Goal: Task Accomplishment & Management: Complete application form

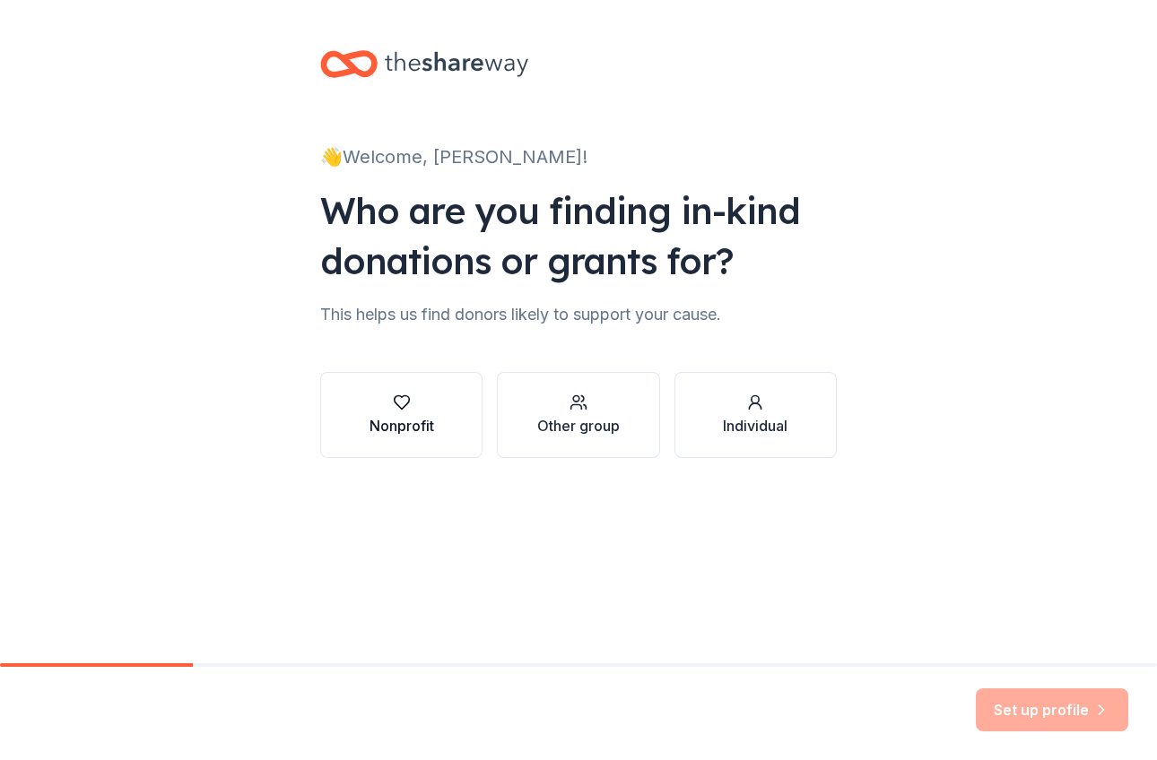
click at [425, 410] on div "button" at bounding box center [401, 403] width 65 height 18
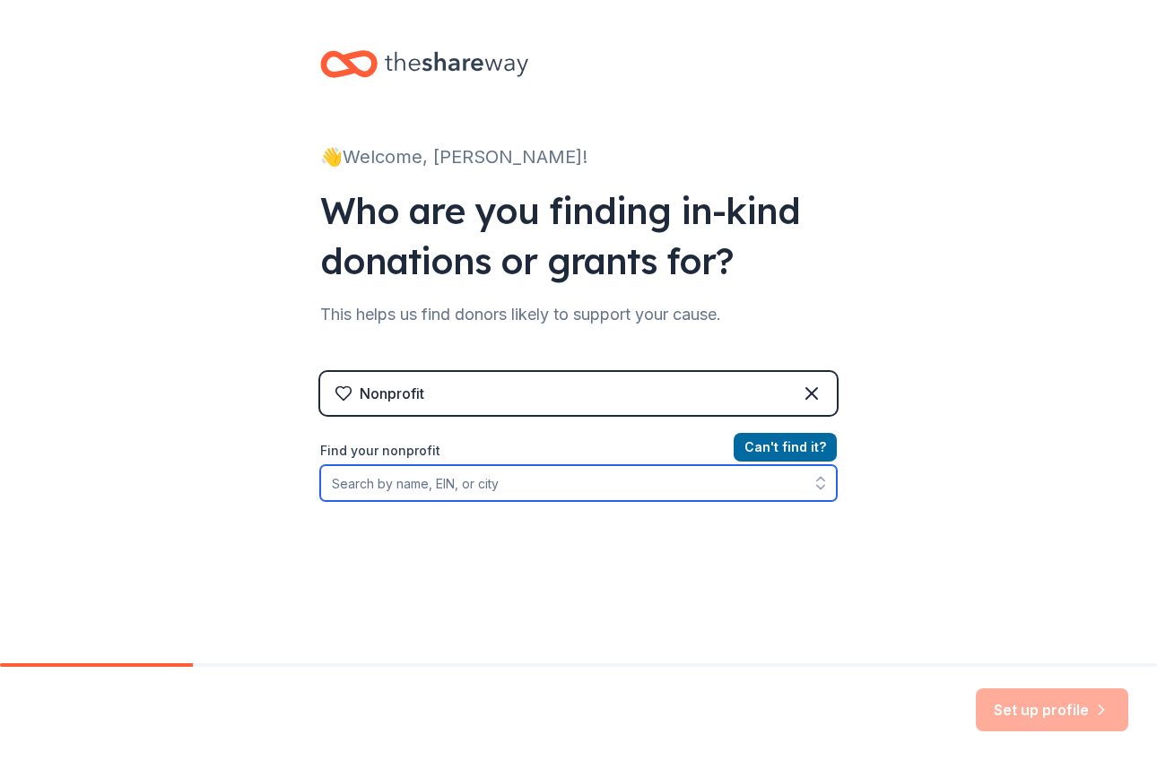
click at [544, 492] on input "Find your nonprofit" at bounding box center [578, 483] width 516 height 36
type input "[GEOGRAPHIC_DATA]"
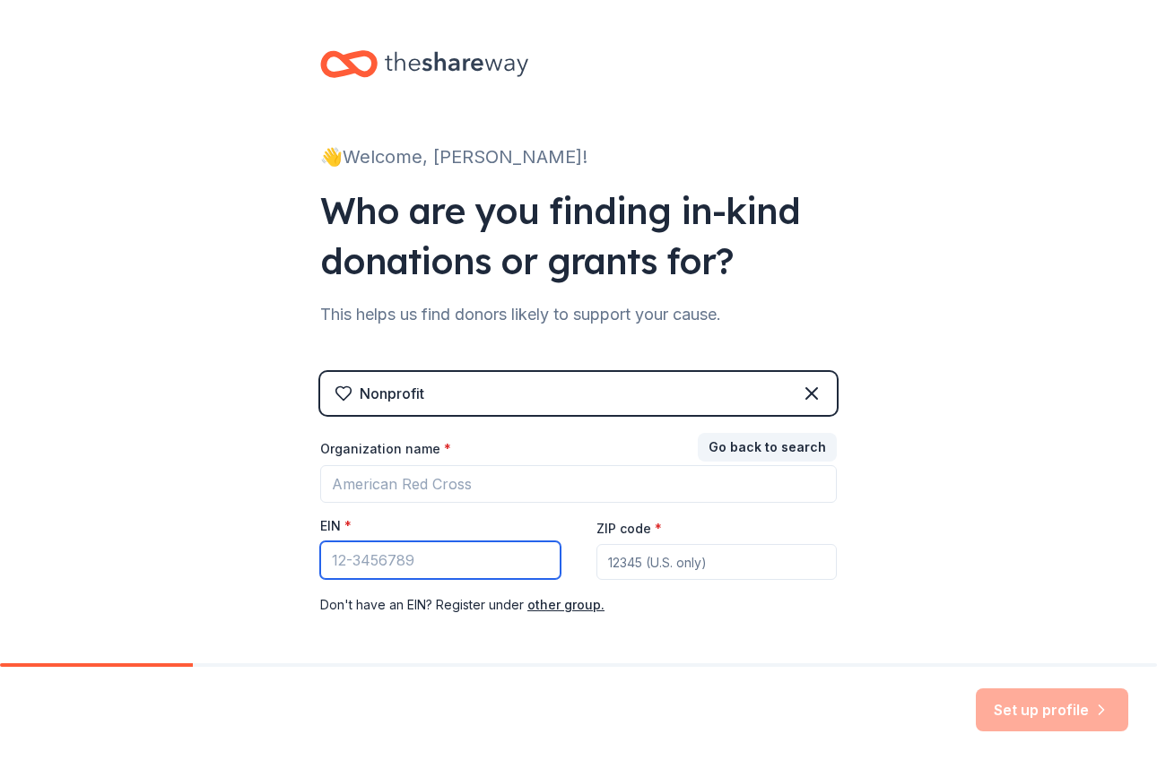
click at [473, 549] on input "EIN *" at bounding box center [440, 561] width 240 height 38
paste input "[US_EMPLOYER_IDENTIFICATION_NUMBER]"
type input "[US_EMPLOYER_IDENTIFICATION_NUMBER]"
click at [647, 588] on div "Organization name * EIN * [US_EMPLOYER_IDENTIFICATION_NUMBER] ZIP code * Don ' …" at bounding box center [578, 528] width 516 height 176
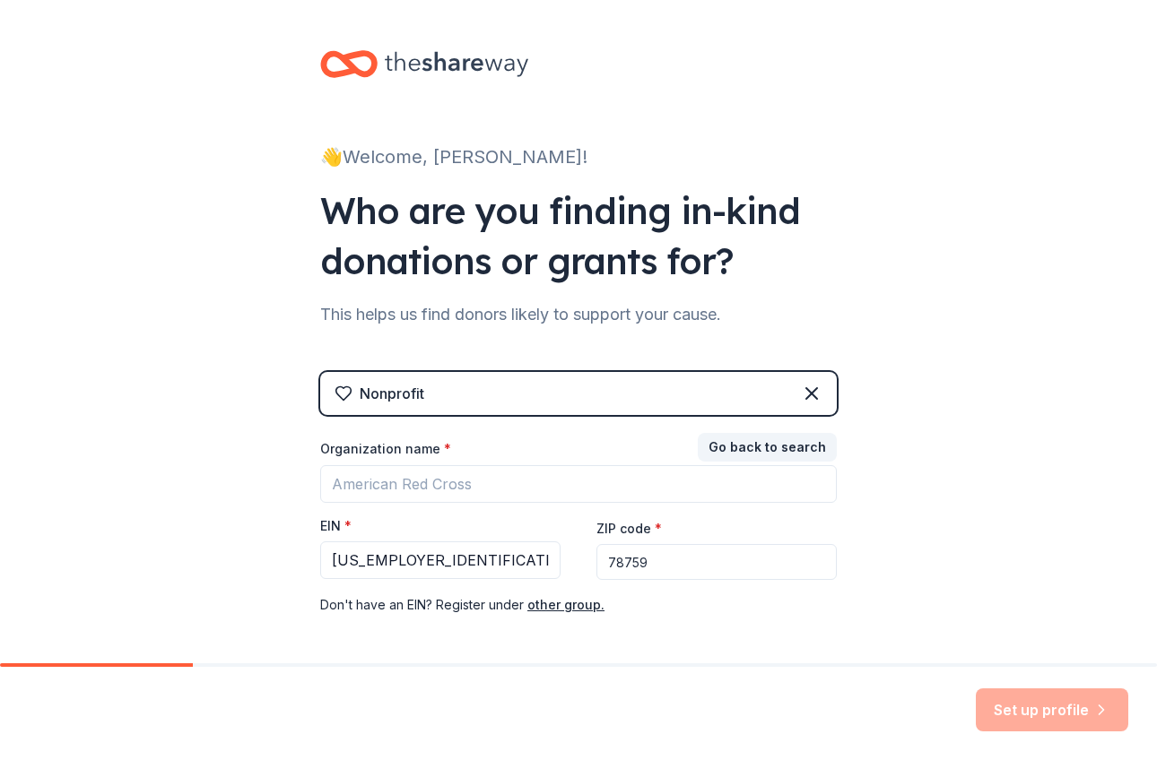
type input "78759"
click at [923, 525] on div "👋 Welcome, [PERSON_NAME]! Who are you finding in-kind donations or grants for? …" at bounding box center [578, 369] width 1157 height 738
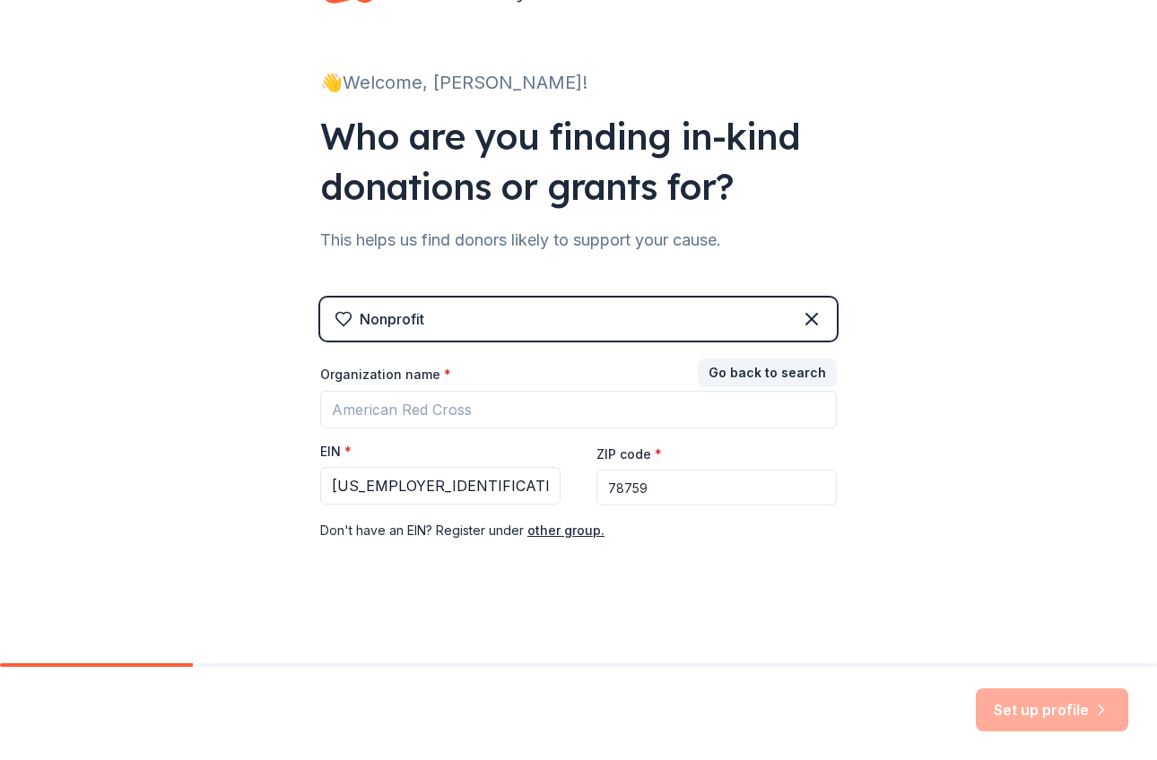
scroll to position [74, 0]
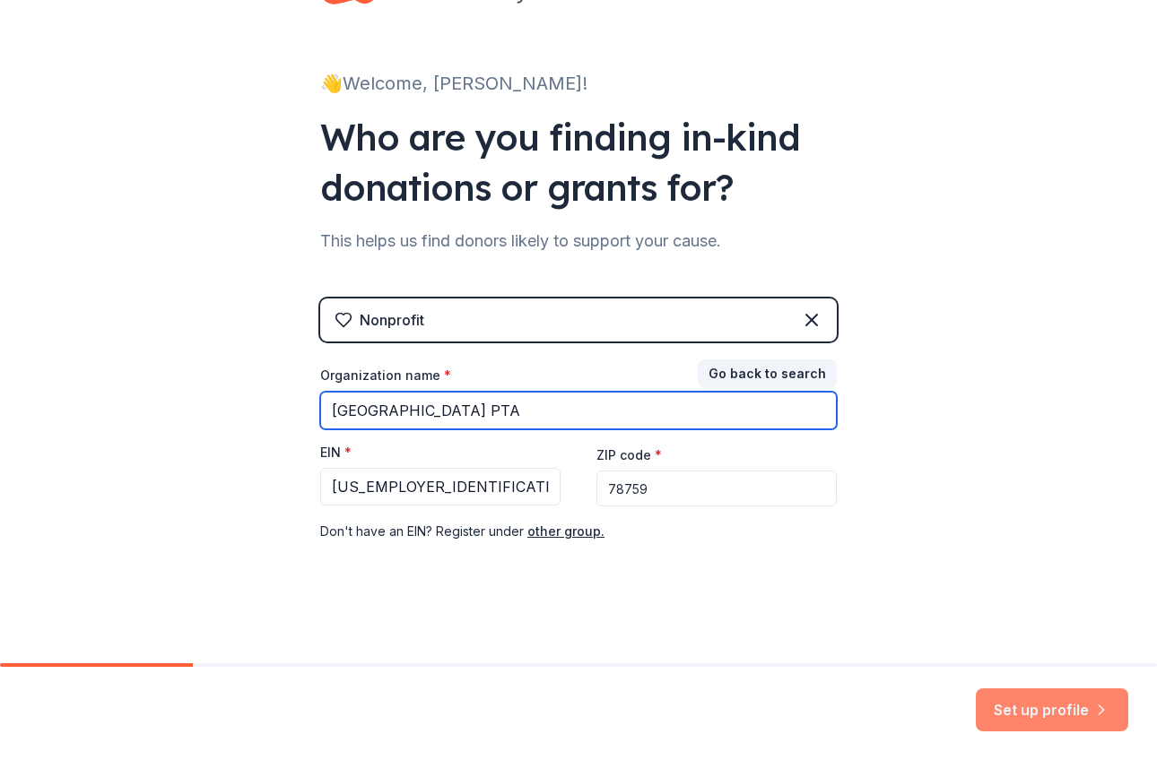
type input "[GEOGRAPHIC_DATA] PTA"
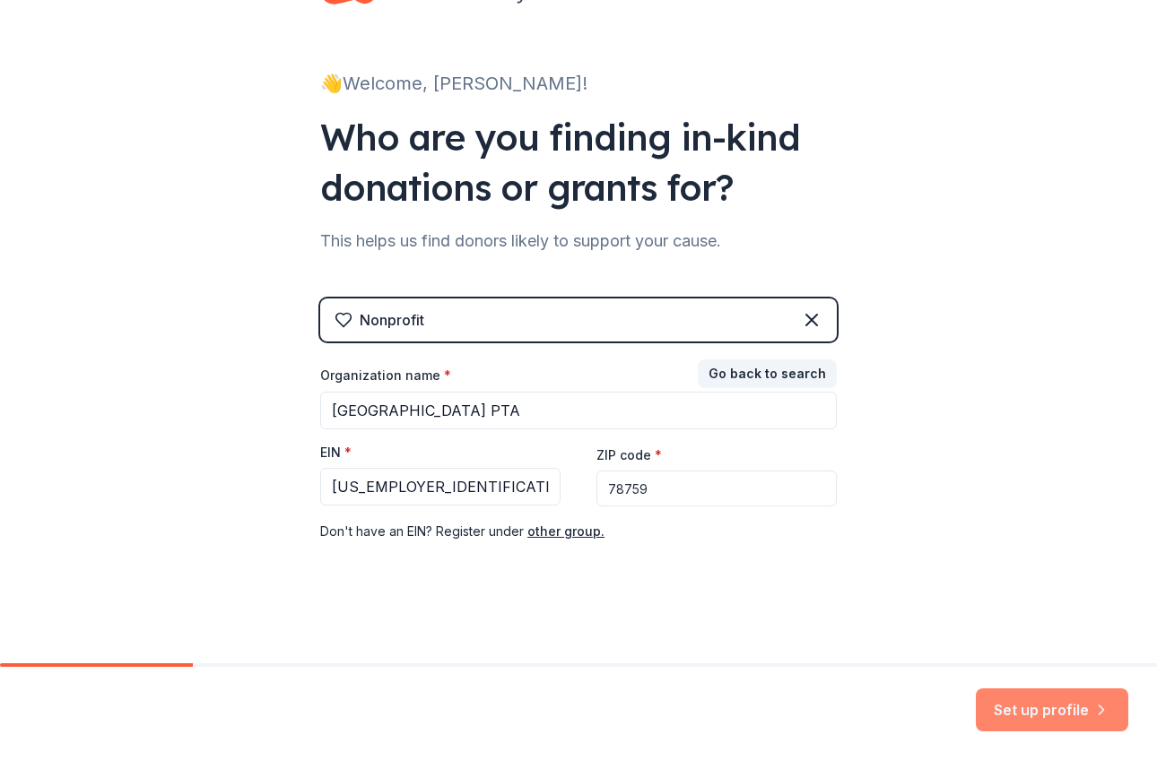
click at [1041, 726] on button "Set up profile" at bounding box center [1052, 710] width 152 height 43
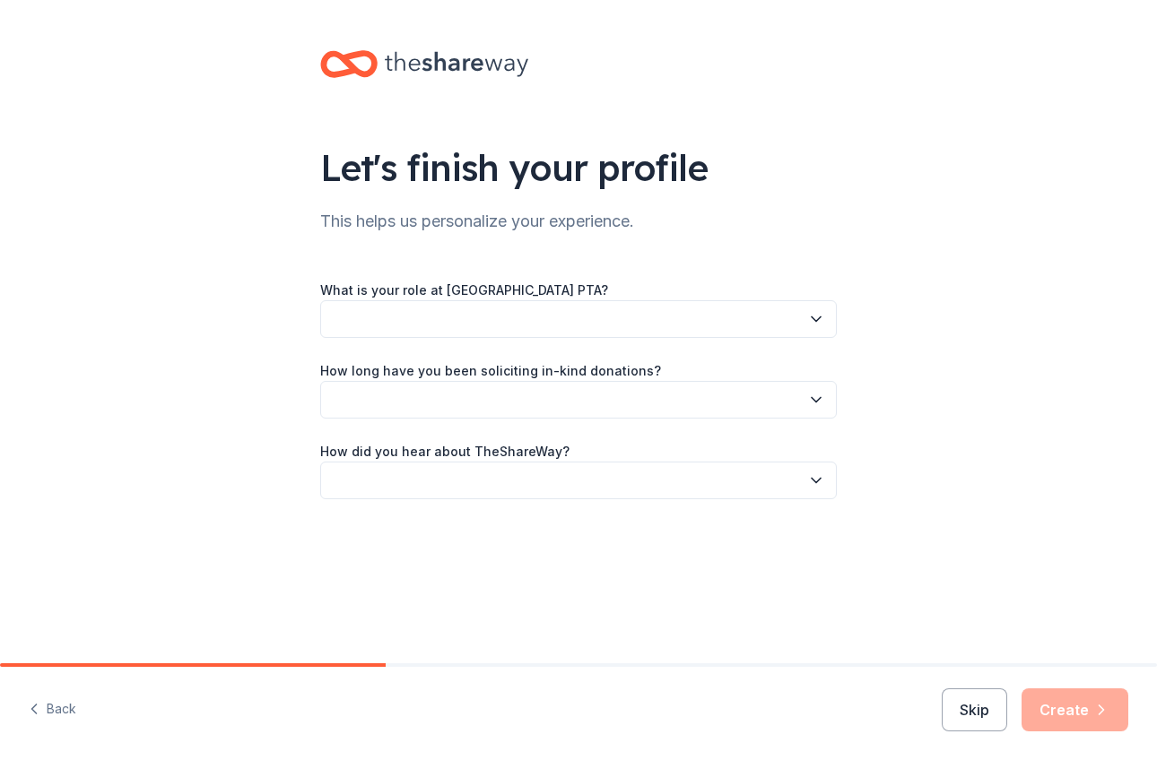
click at [725, 317] on button "button" at bounding box center [578, 319] width 516 height 38
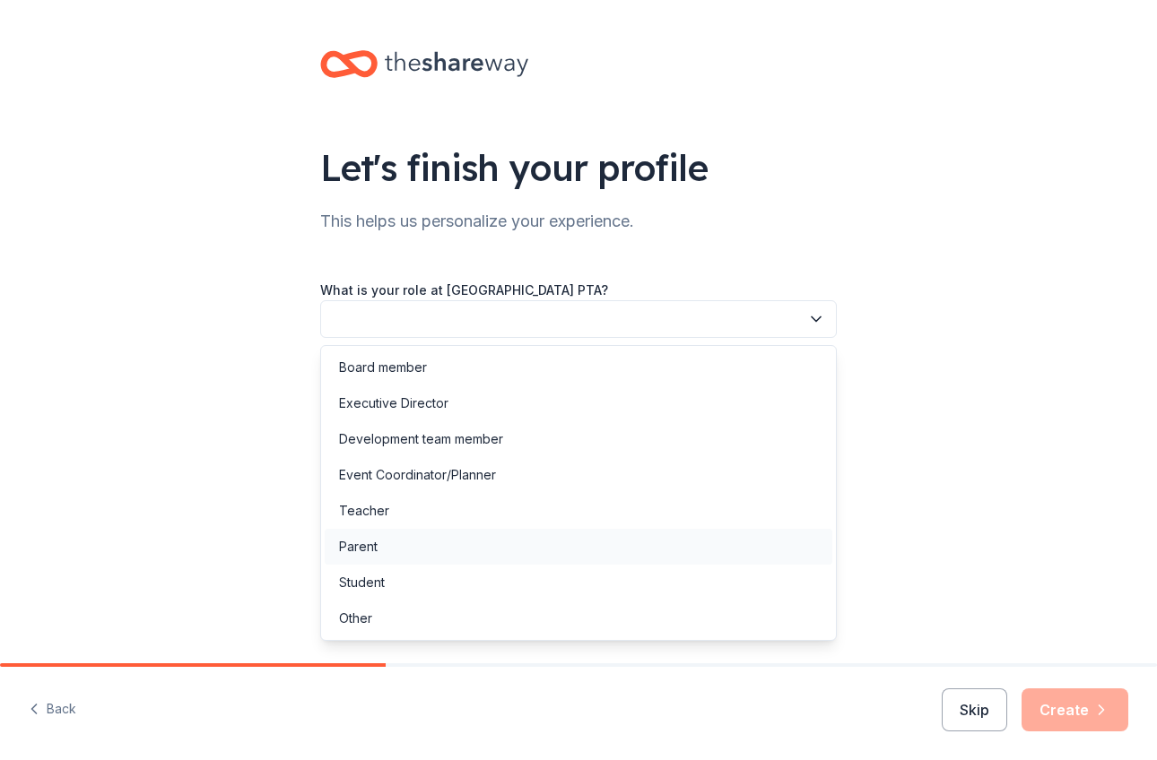
click at [369, 545] on div "Parent" at bounding box center [358, 547] width 39 height 22
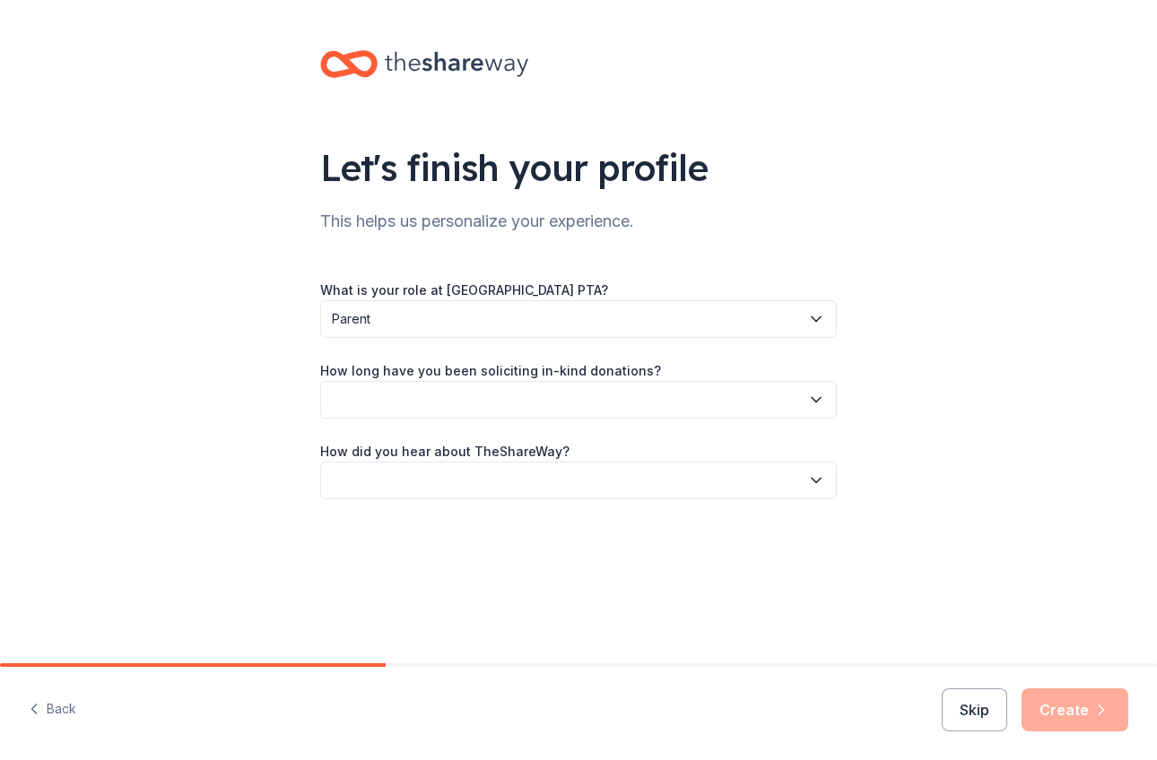
click at [406, 386] on button "button" at bounding box center [578, 400] width 516 height 38
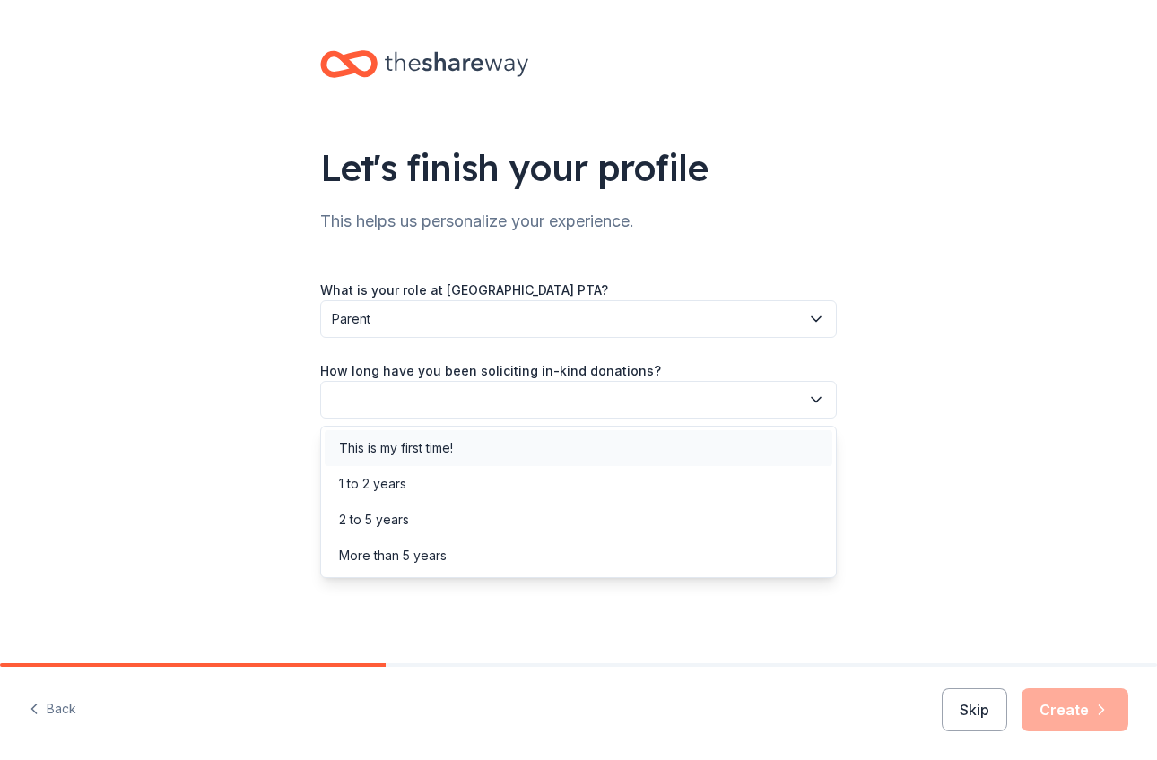
click at [404, 437] on div "This is my first time!" at bounding box center [579, 448] width 508 height 36
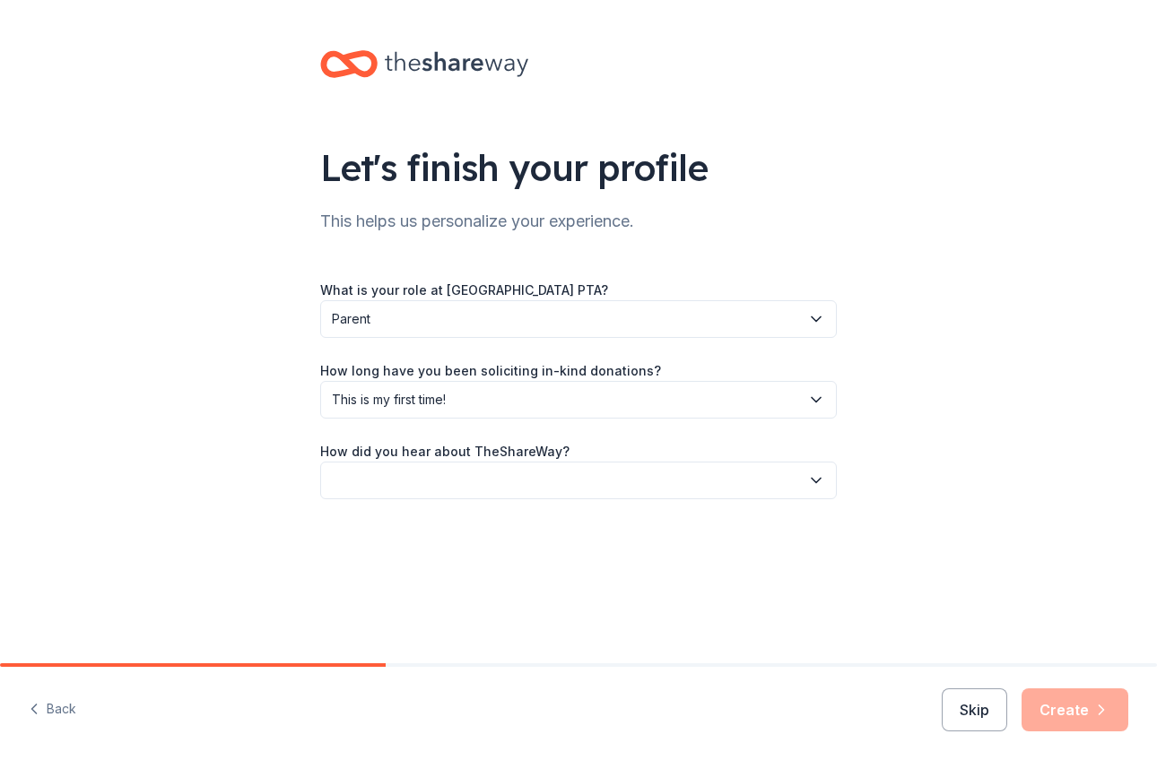
click at [405, 492] on button "button" at bounding box center [578, 481] width 516 height 38
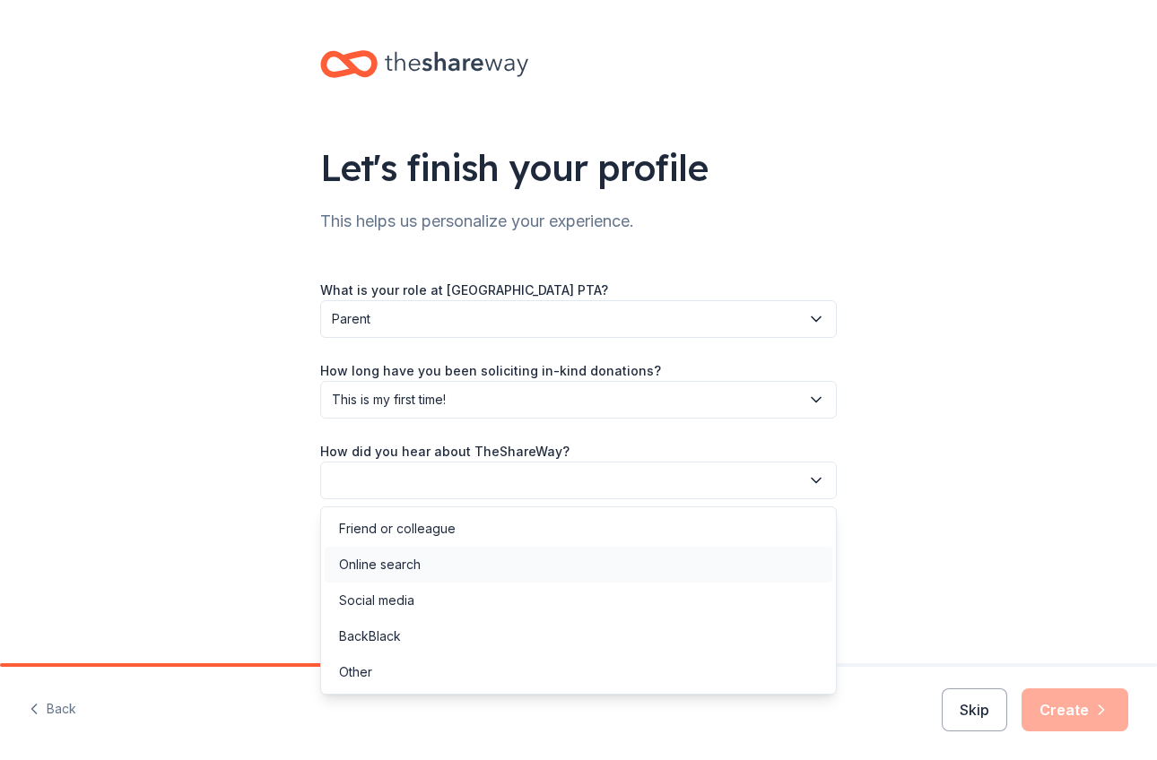
click at [386, 565] on div "Online search" at bounding box center [380, 565] width 82 height 22
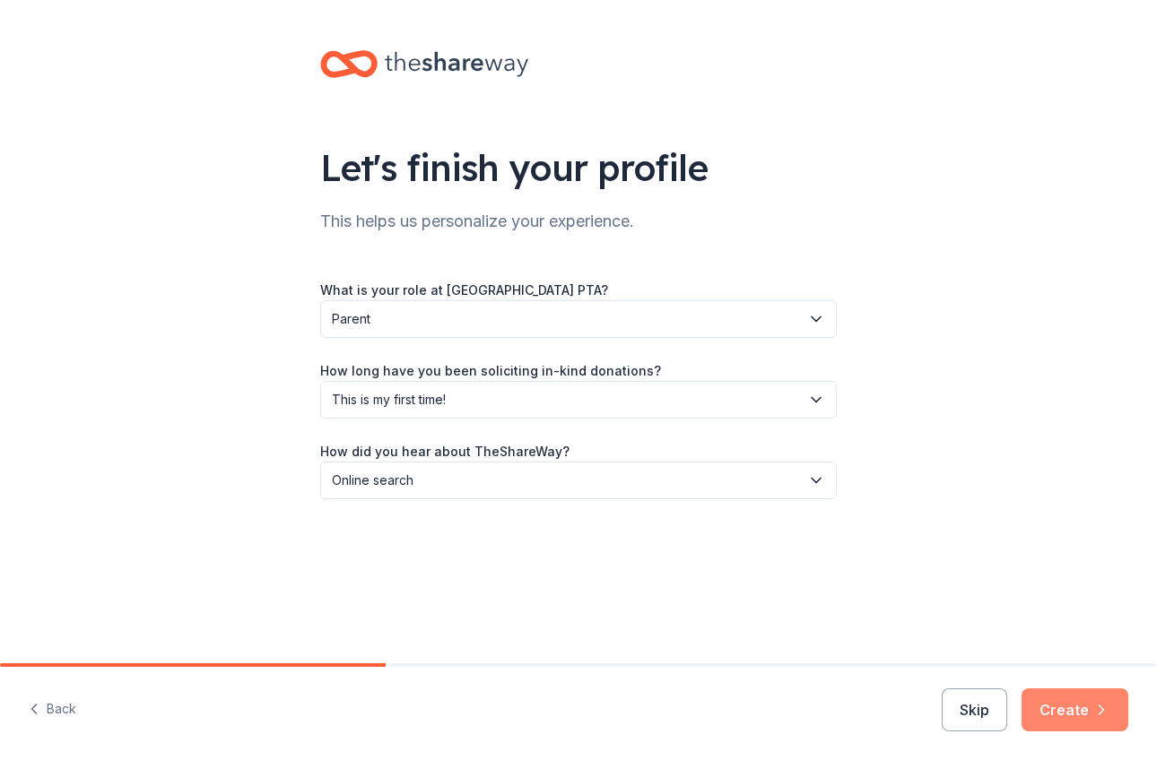
click at [1066, 713] on button "Create" at bounding box center [1074, 710] width 107 height 43
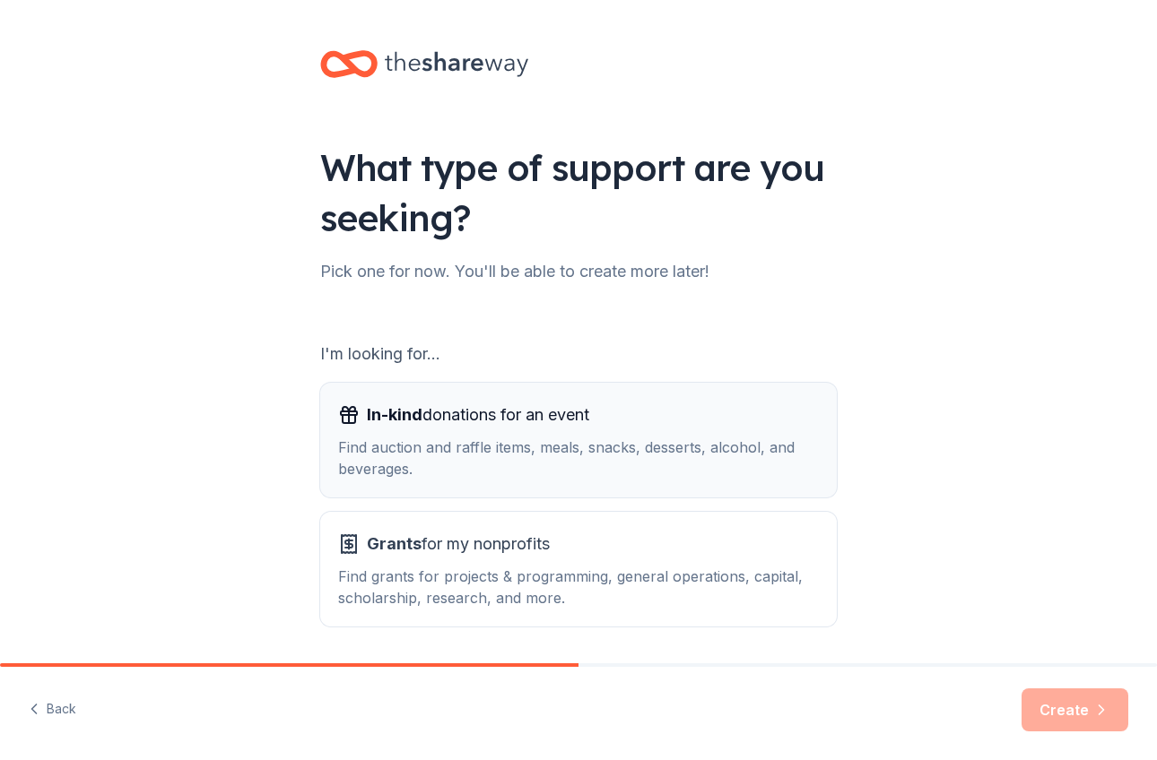
click at [518, 423] on span "In-kind donations for an event" at bounding box center [478, 415] width 222 height 29
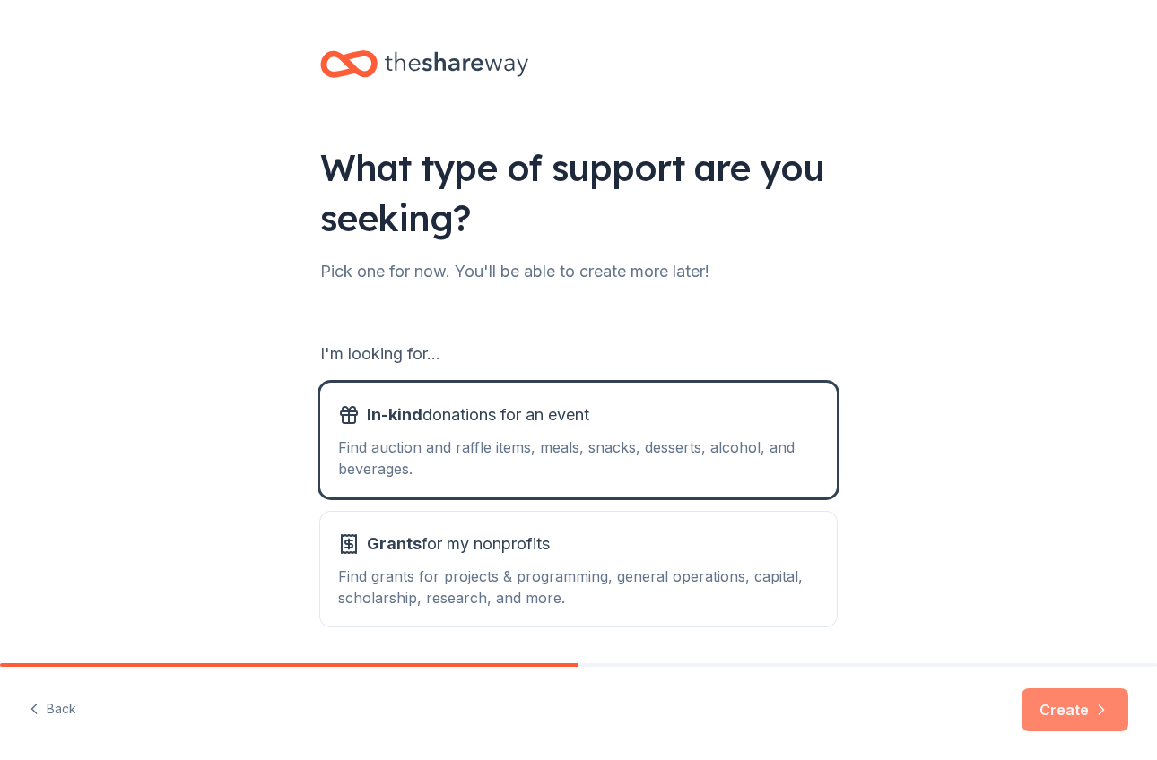
click at [1085, 708] on button "Create" at bounding box center [1074, 710] width 107 height 43
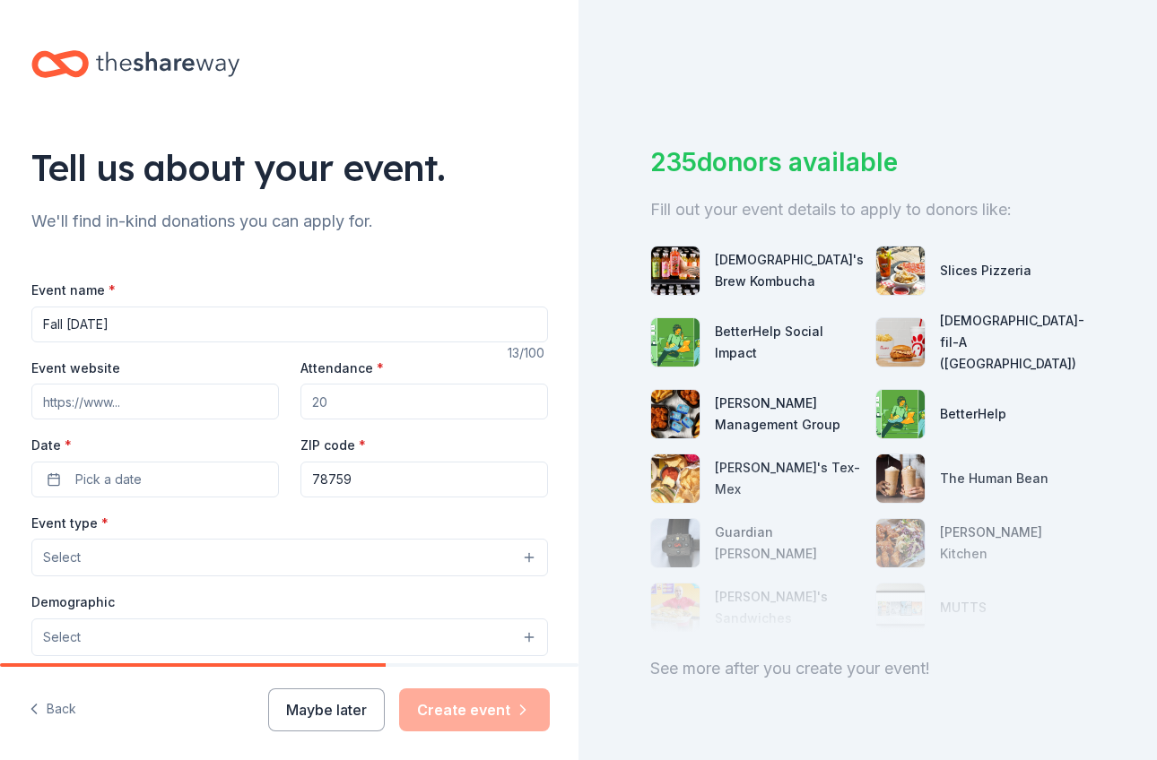
type input "Fall [DATE]"
click at [215, 386] on input "Event website" at bounding box center [154, 402] width 247 height 36
paste input "[URL][DOMAIN_NAME]"
type input "[URL][DOMAIN_NAME]"
click at [385, 401] on input "Attendance *" at bounding box center [423, 402] width 247 height 36
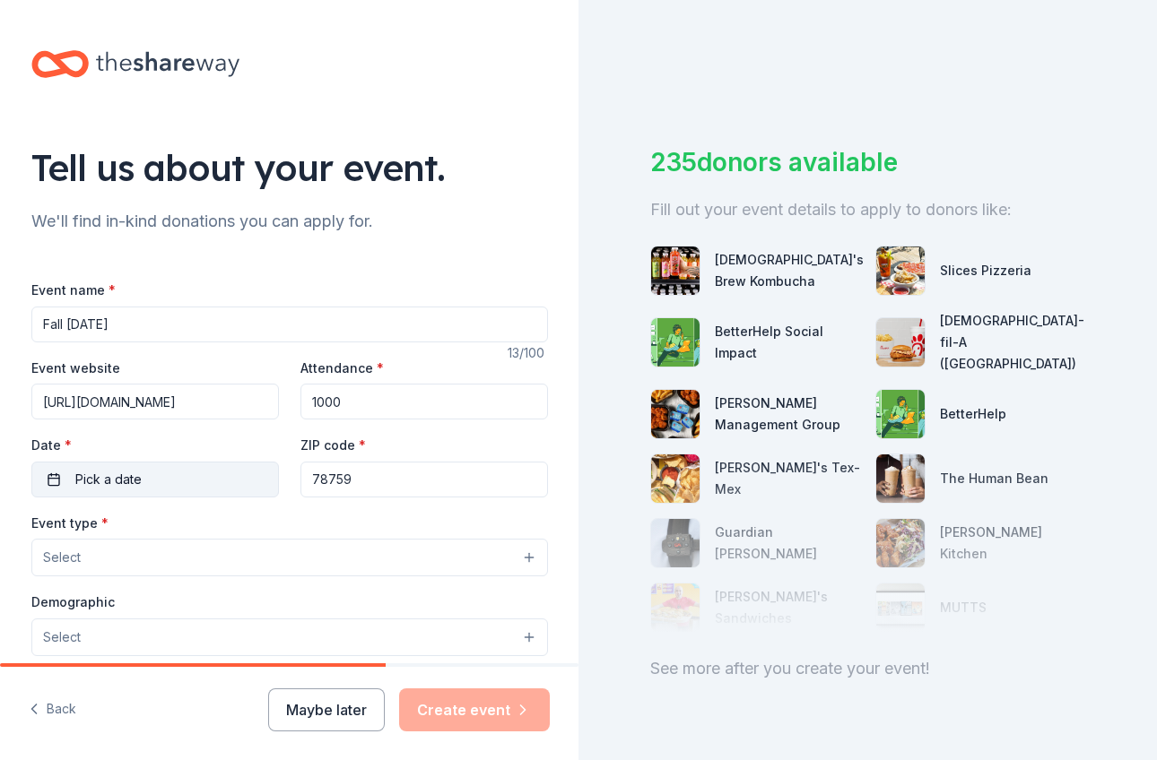
type input "1000"
click at [182, 473] on button "Pick a date" at bounding box center [154, 480] width 247 height 36
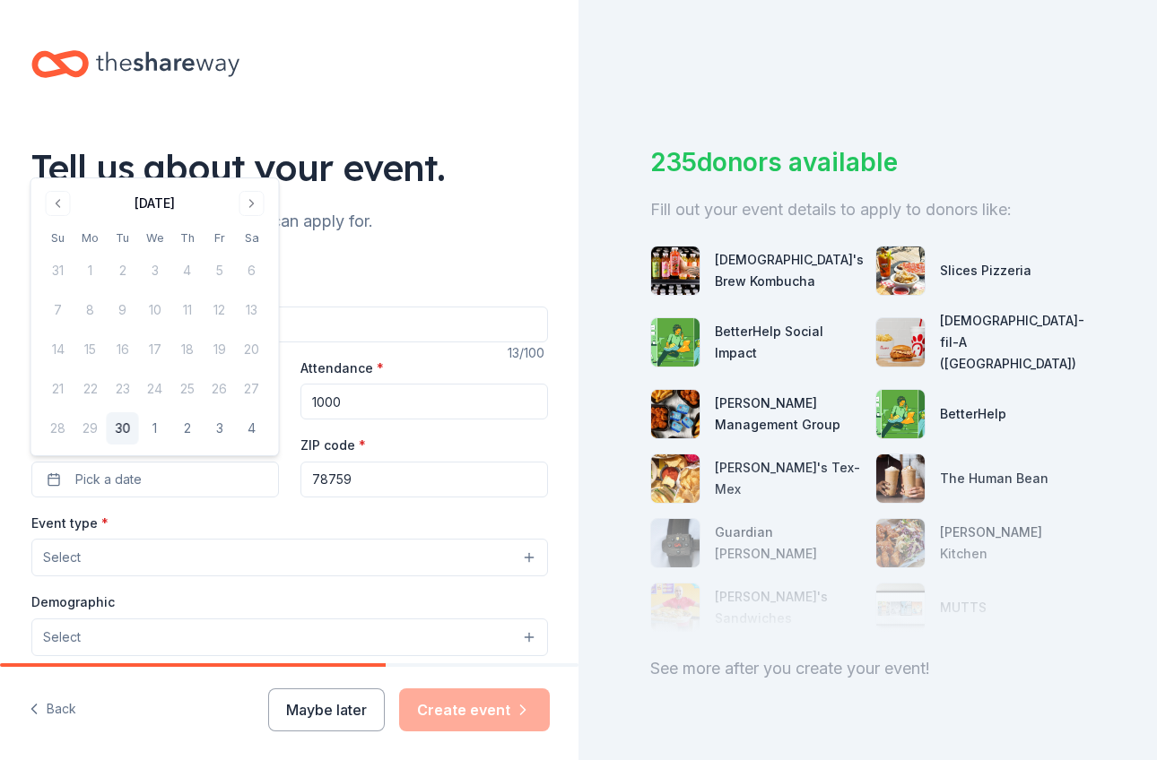
click at [269, 202] on div "[DATE] Su Mo Tu We Th Fr Sa 31 1 2 3 4 5 6 7 8 9 10 11 12 13 14 15 16 17 18 19 …" at bounding box center [154, 316] width 247 height 277
click at [256, 202] on button "Go to next month" at bounding box center [251, 203] width 25 height 25
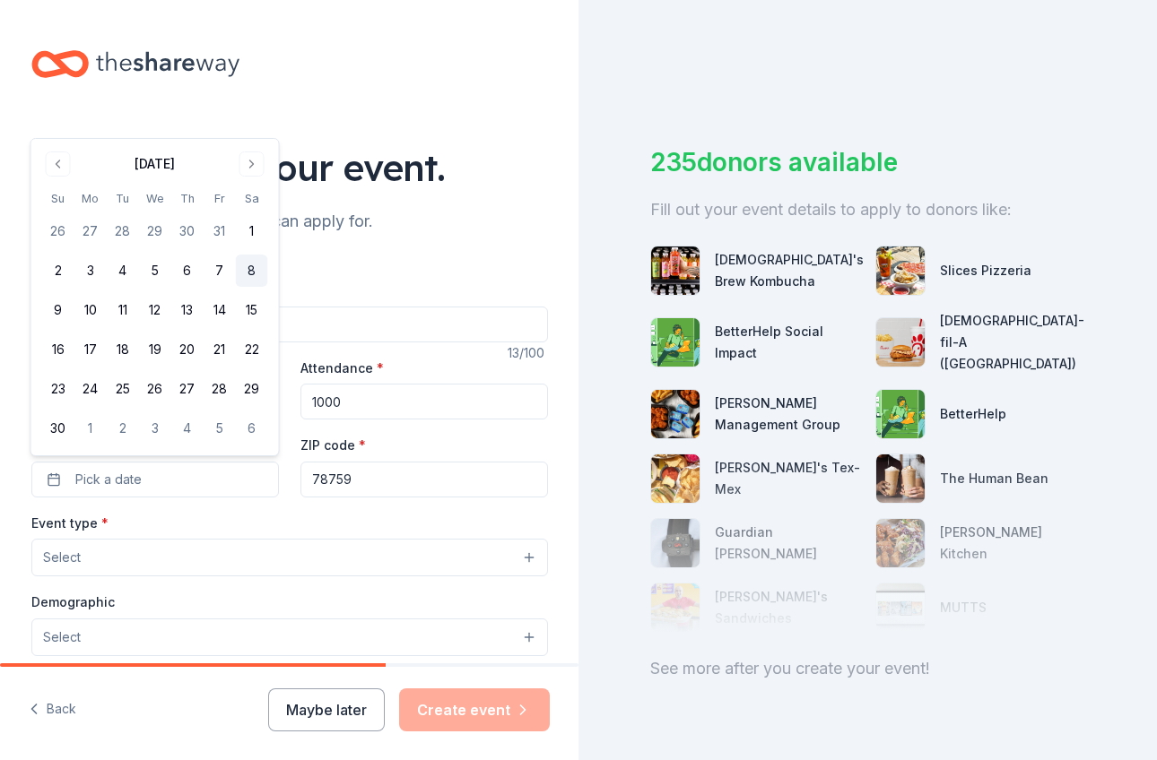
click at [254, 273] on button "8" at bounding box center [252, 271] width 32 height 32
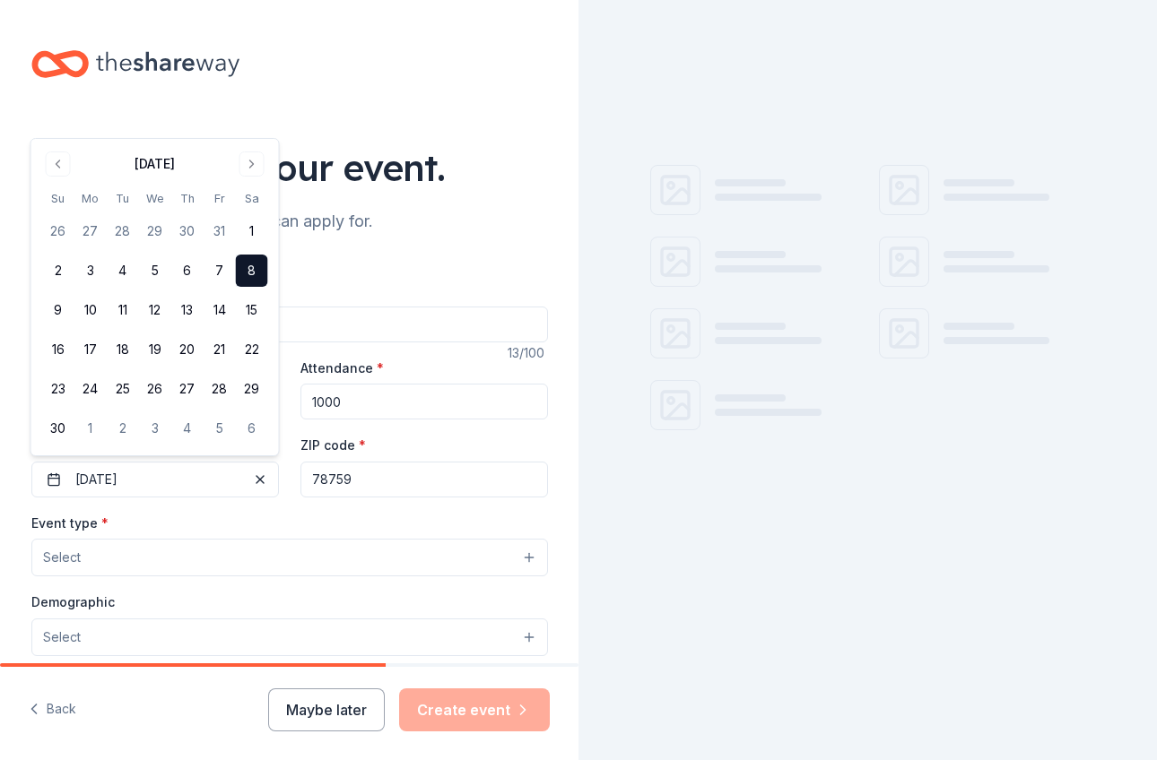
click at [216, 539] on button "Select" at bounding box center [289, 558] width 516 height 38
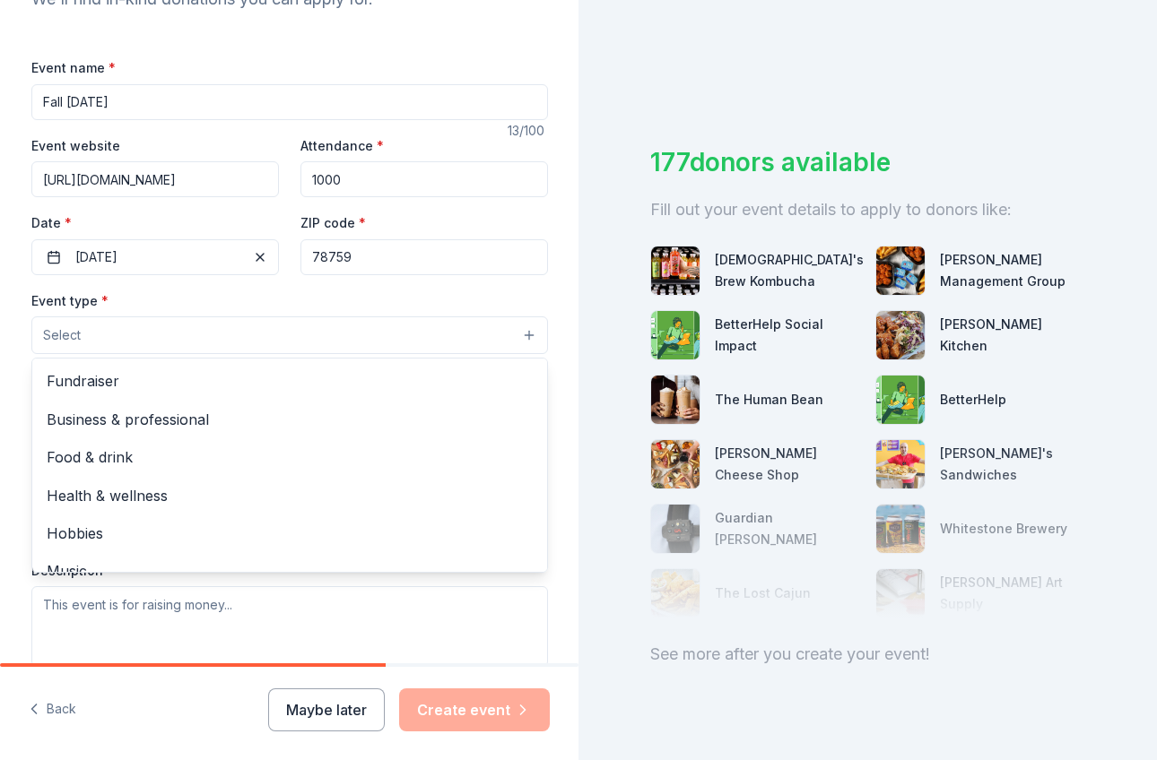
scroll to position [235, 0]
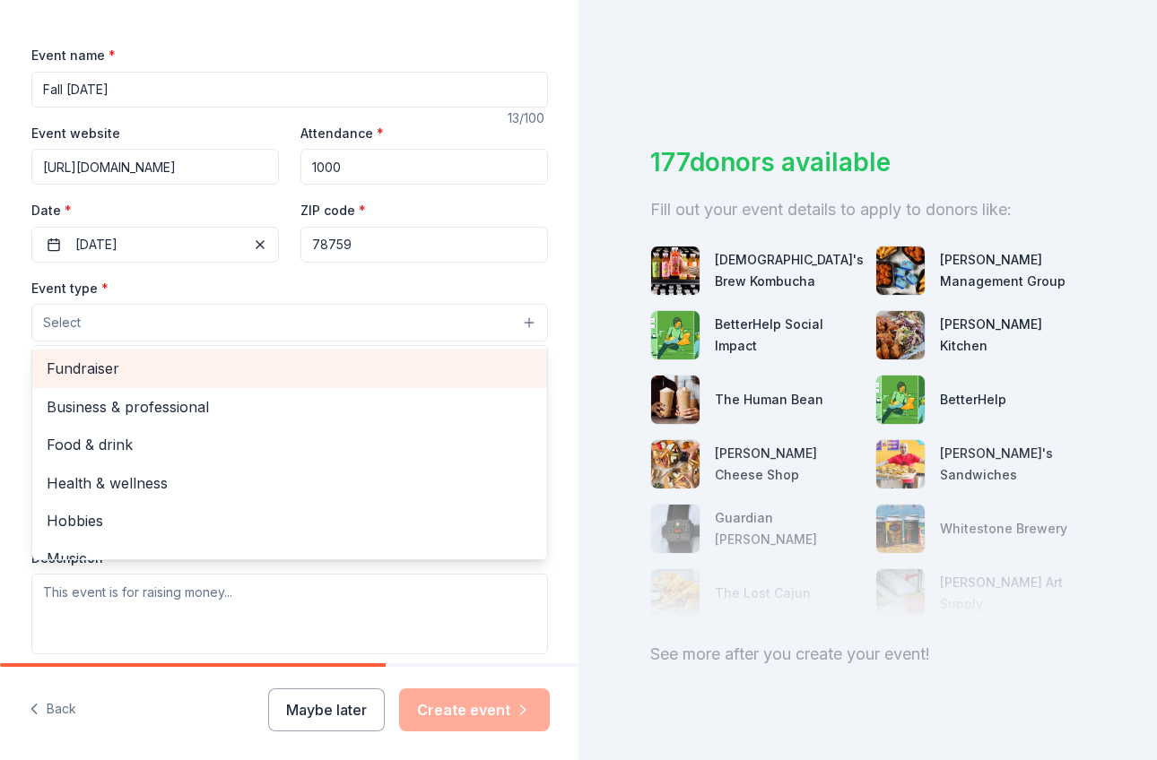
click at [105, 362] on span "Fundraiser" at bounding box center [290, 368] width 486 height 23
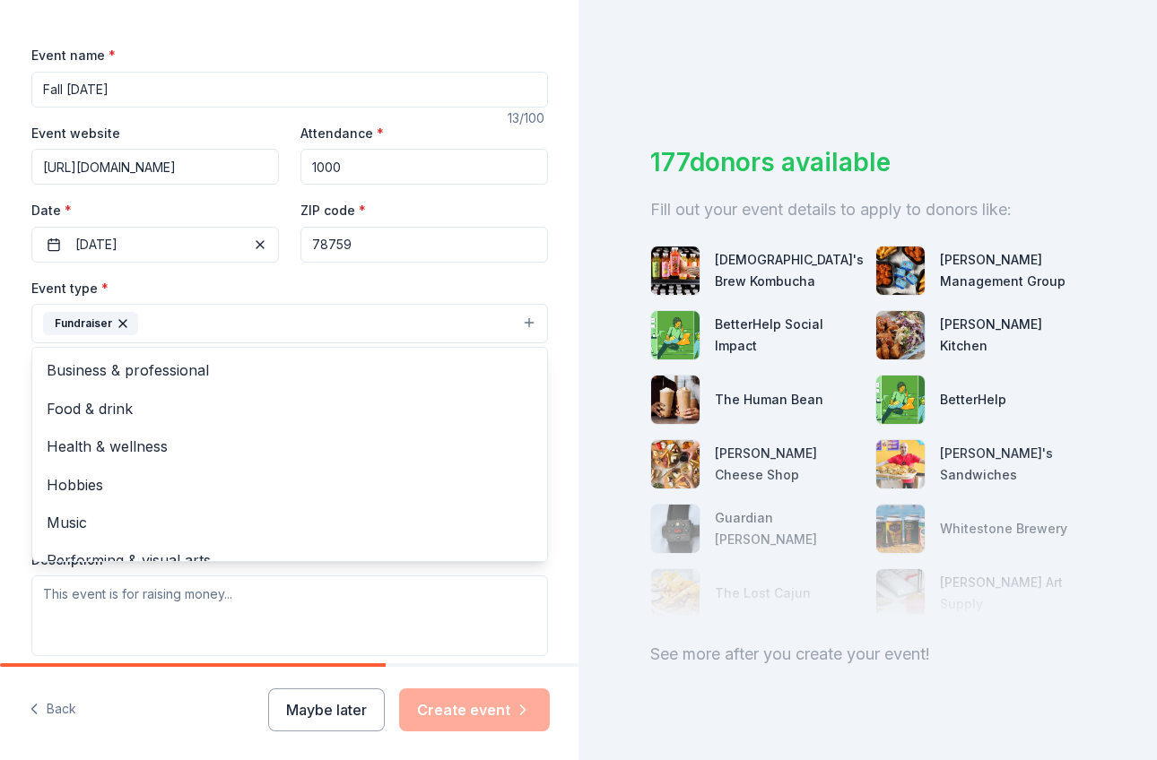
click at [214, 297] on div "Event type * Fundraiser Business & professional Food & drink Health & wellness …" at bounding box center [289, 310] width 516 height 67
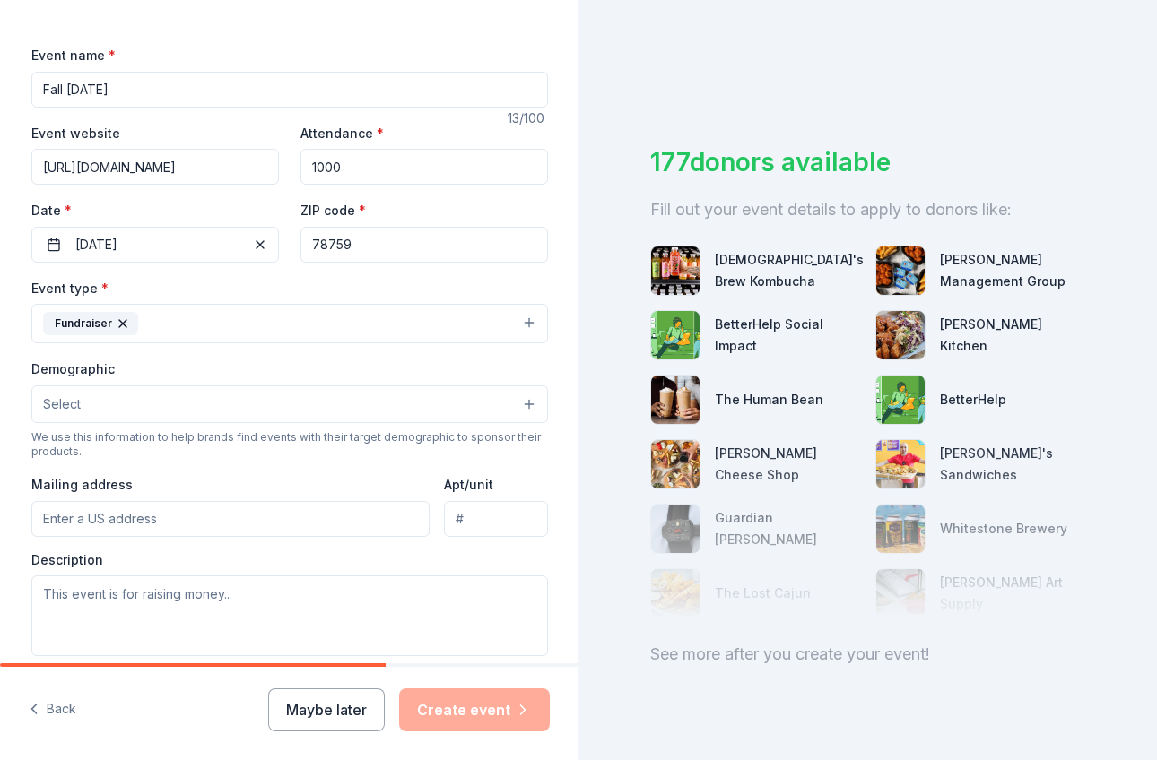
click at [177, 386] on button "Select" at bounding box center [289, 405] width 516 height 38
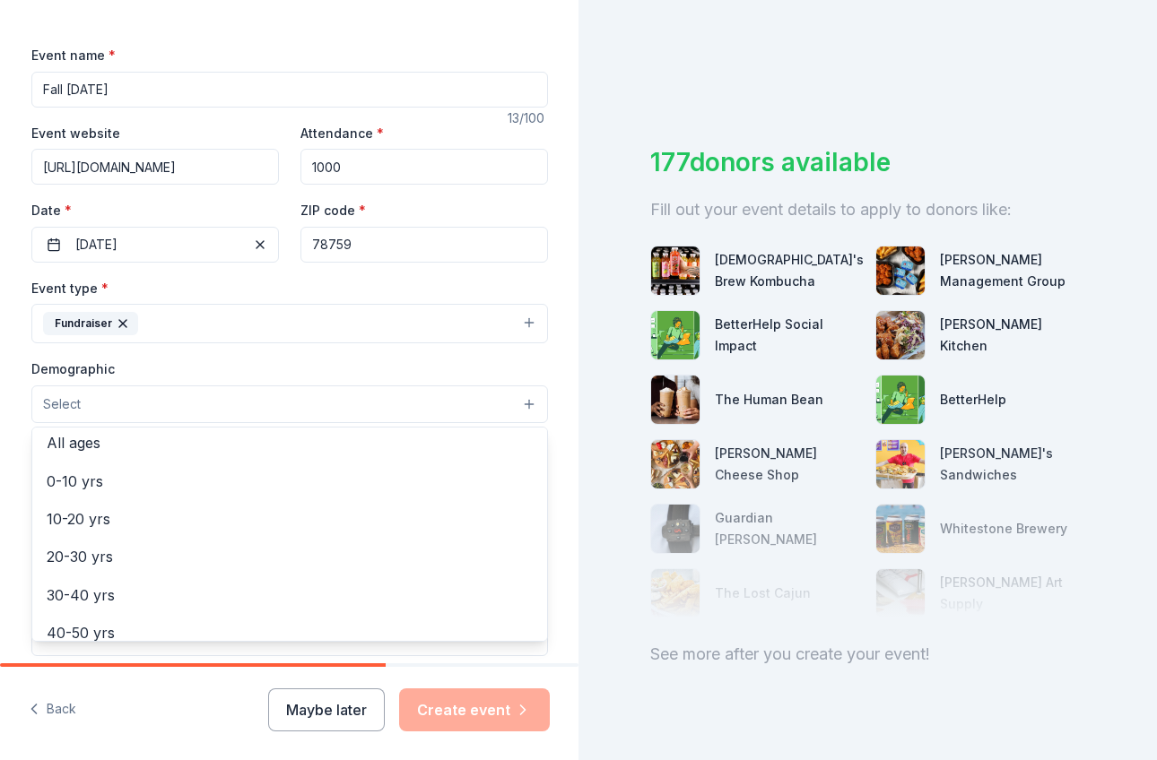
scroll to position [131, 0]
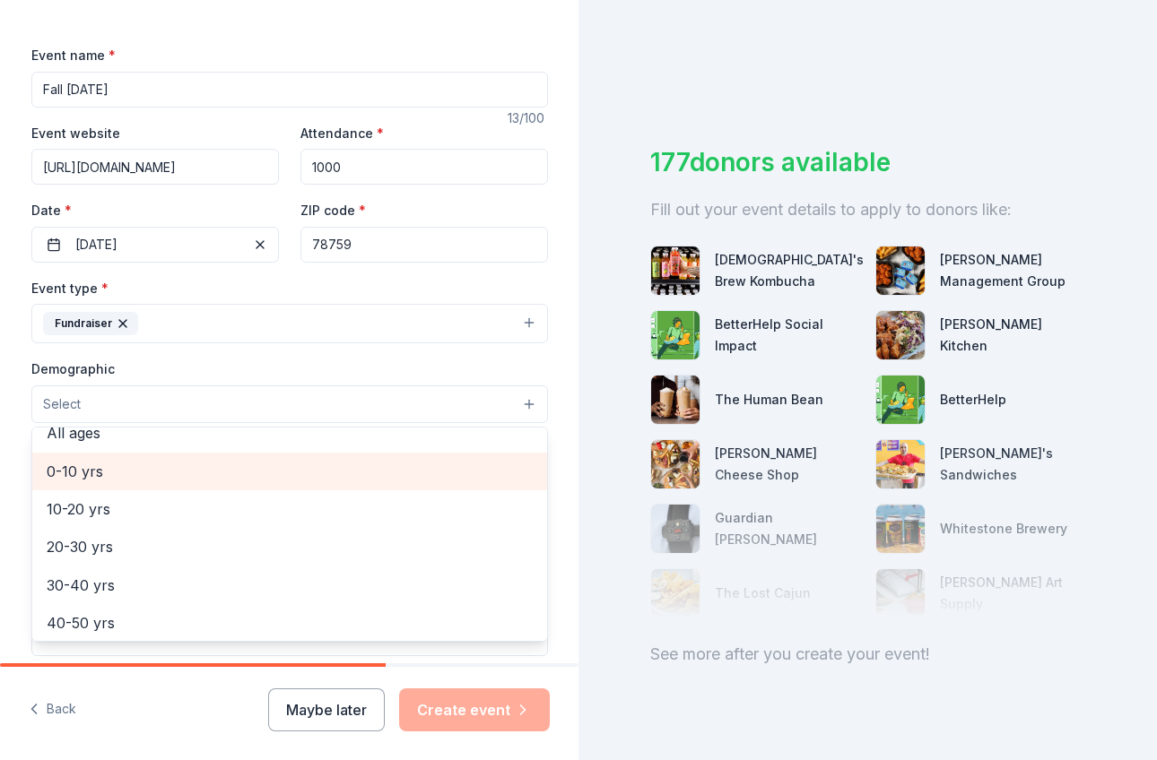
click at [163, 463] on span "0-10 yrs" at bounding box center [290, 471] width 486 height 23
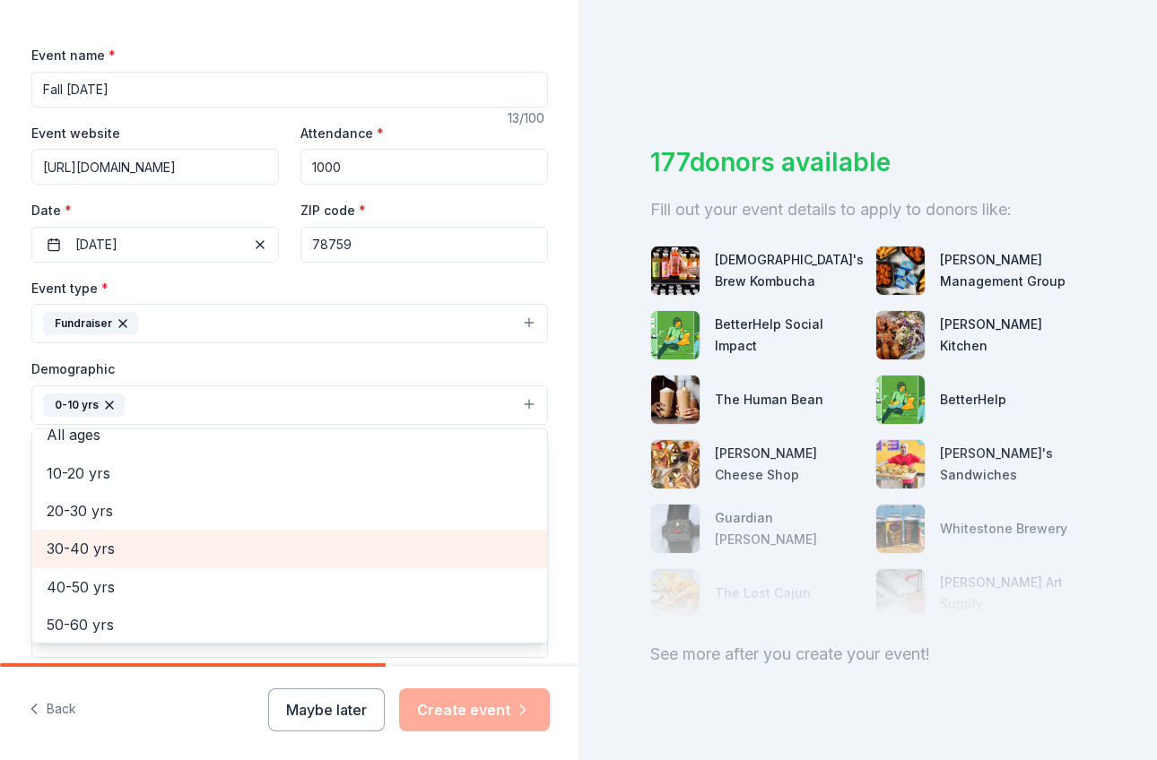
click at [174, 543] on span "30-40 yrs" at bounding box center [290, 548] width 486 height 23
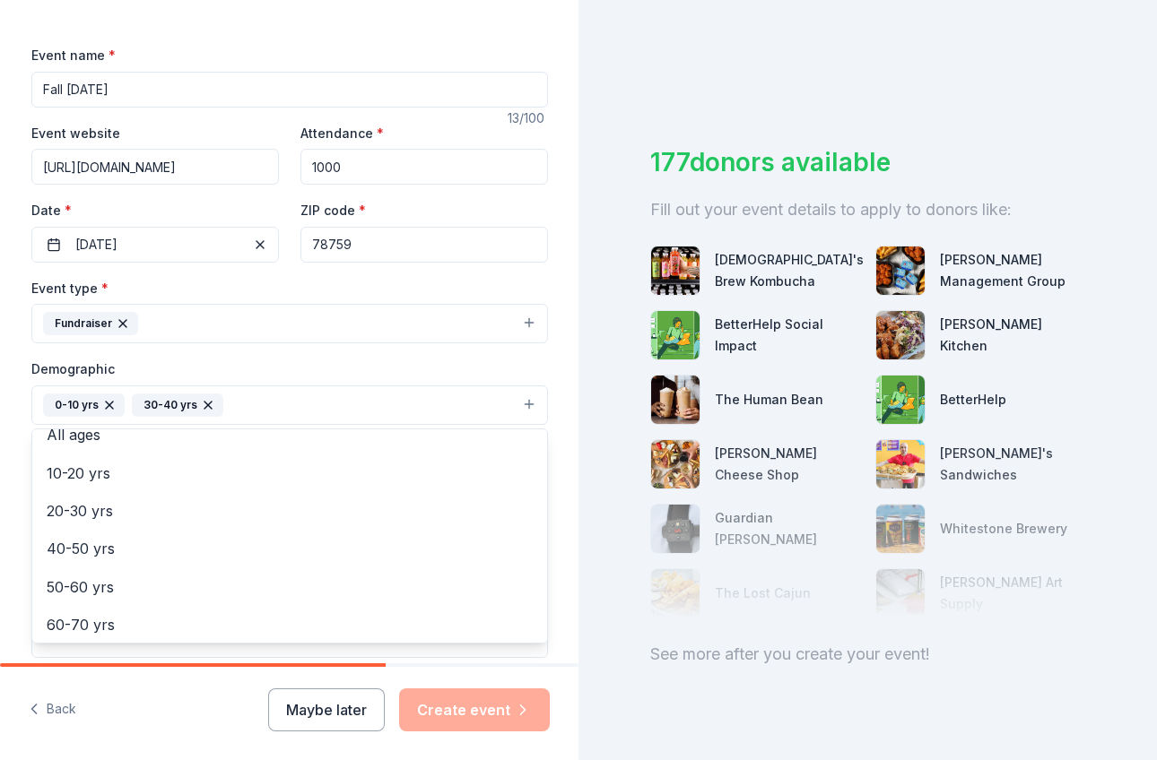
click at [262, 358] on div "Demographic 0-10 yrs 30-40 yrs All genders Mostly men Mostly women All ages [DE…" at bounding box center [289, 391] width 516 height 67
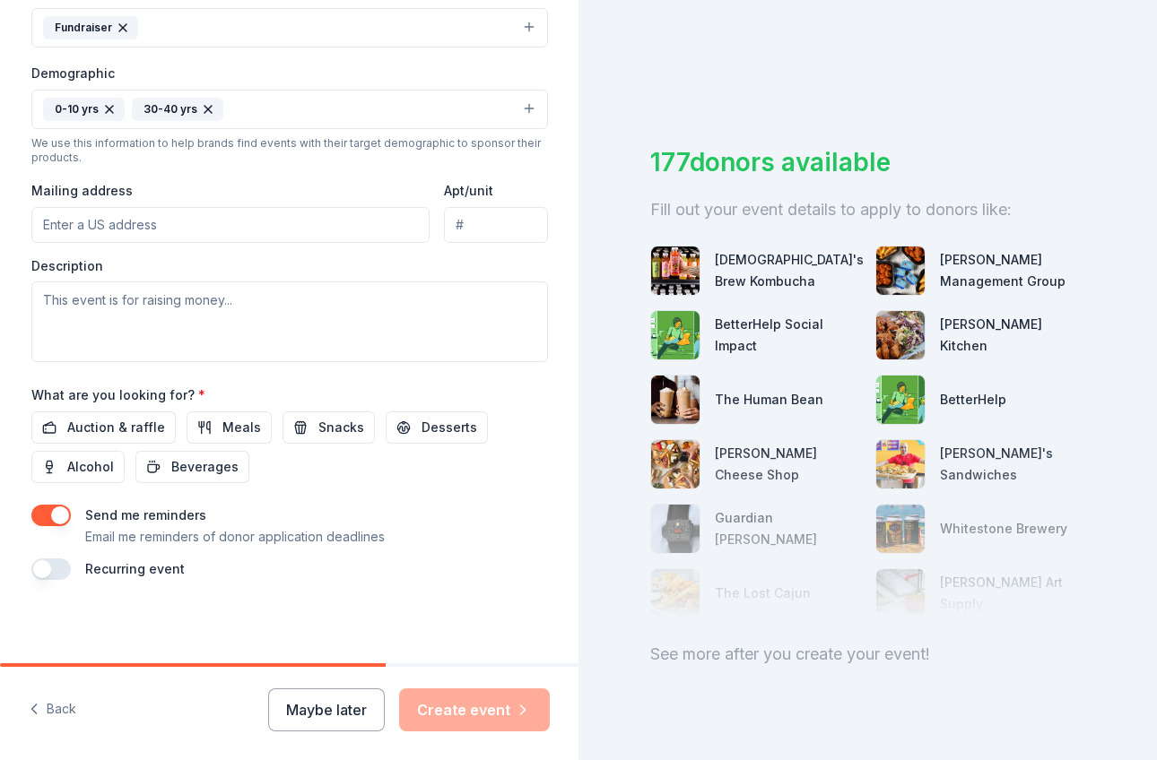
scroll to position [529, 0]
click at [138, 427] on span "Auction & raffle" at bounding box center [116, 430] width 98 height 22
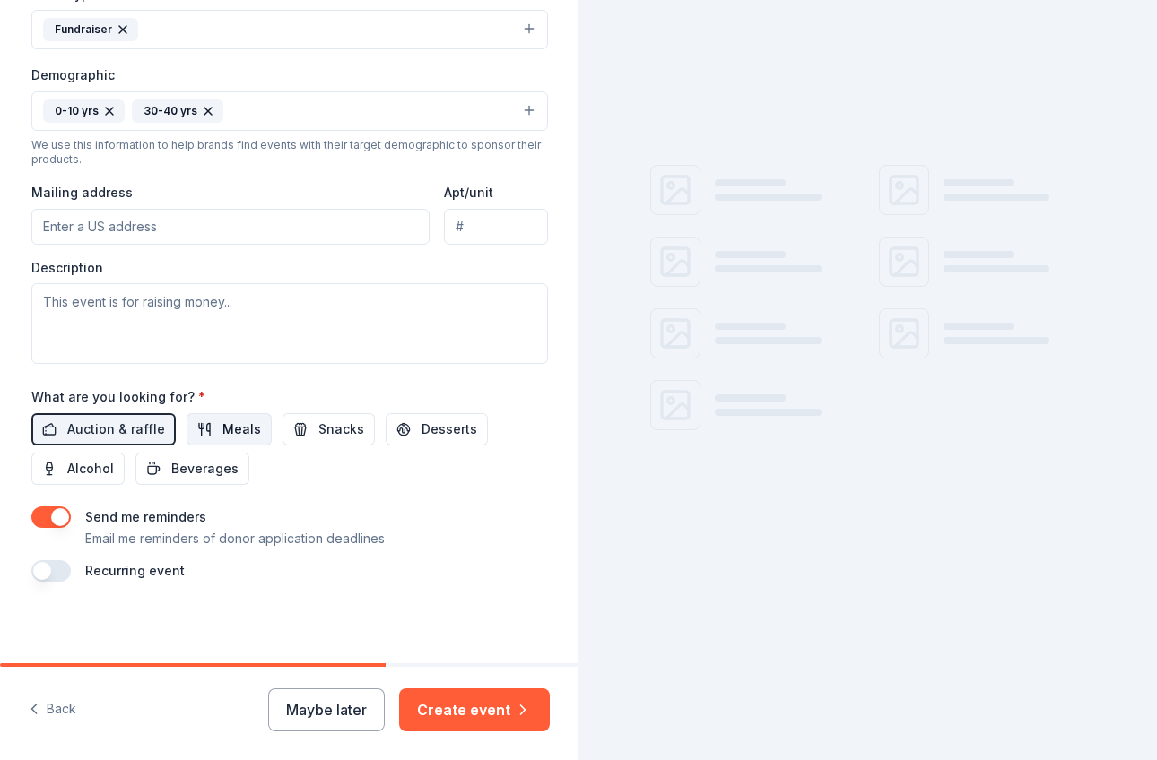
click at [222, 429] on span "Meals" at bounding box center [241, 430] width 39 height 22
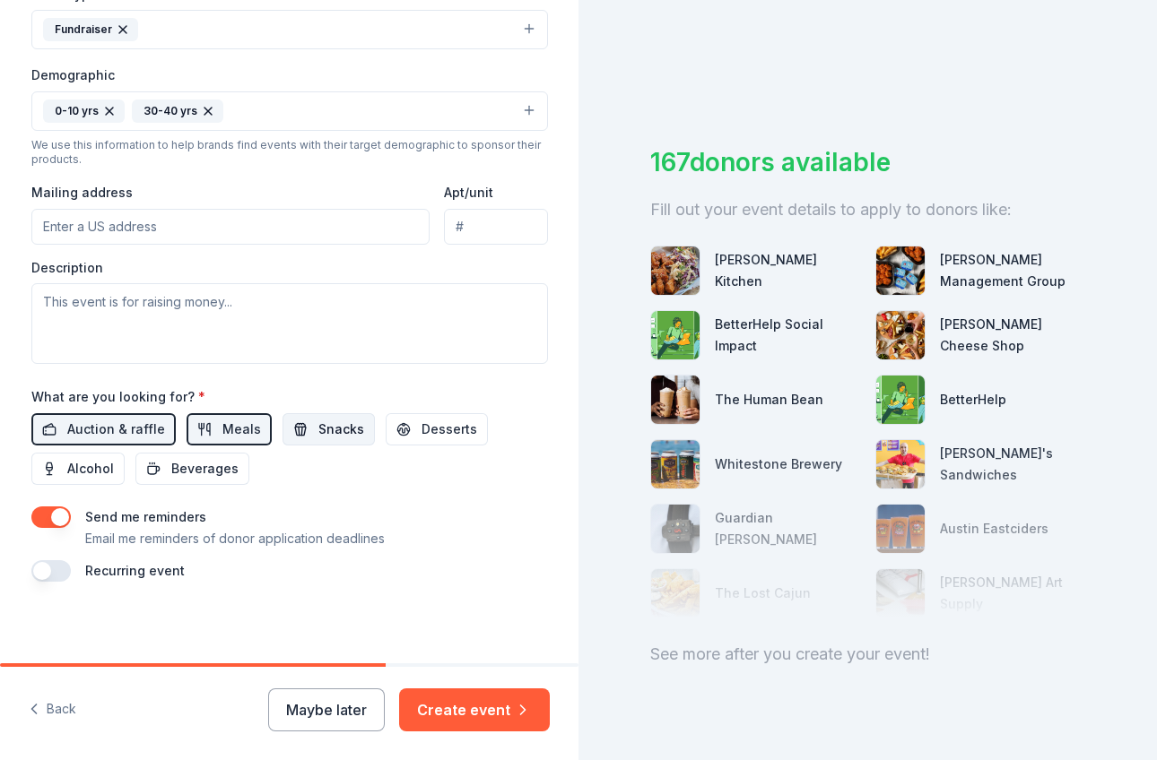
click at [348, 421] on span "Snacks" at bounding box center [341, 430] width 46 height 22
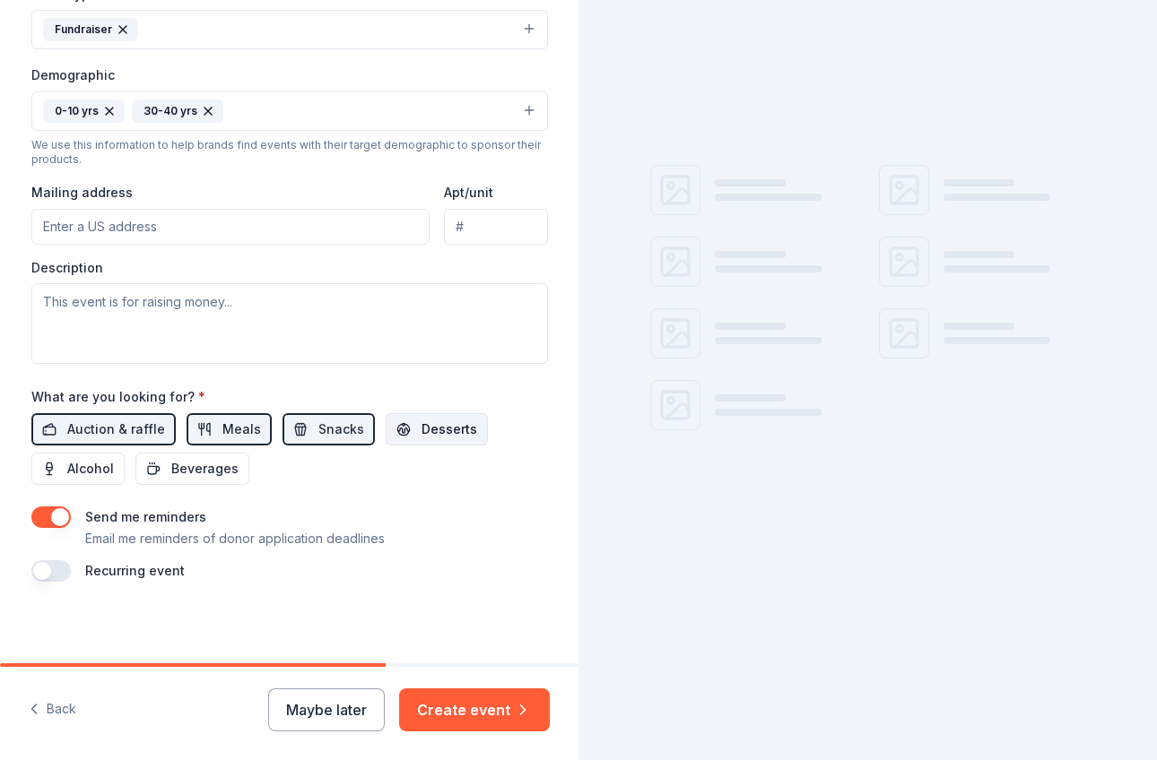
click at [427, 422] on span "Desserts" at bounding box center [449, 430] width 56 height 22
click at [187, 461] on span "Beverages" at bounding box center [204, 469] width 67 height 22
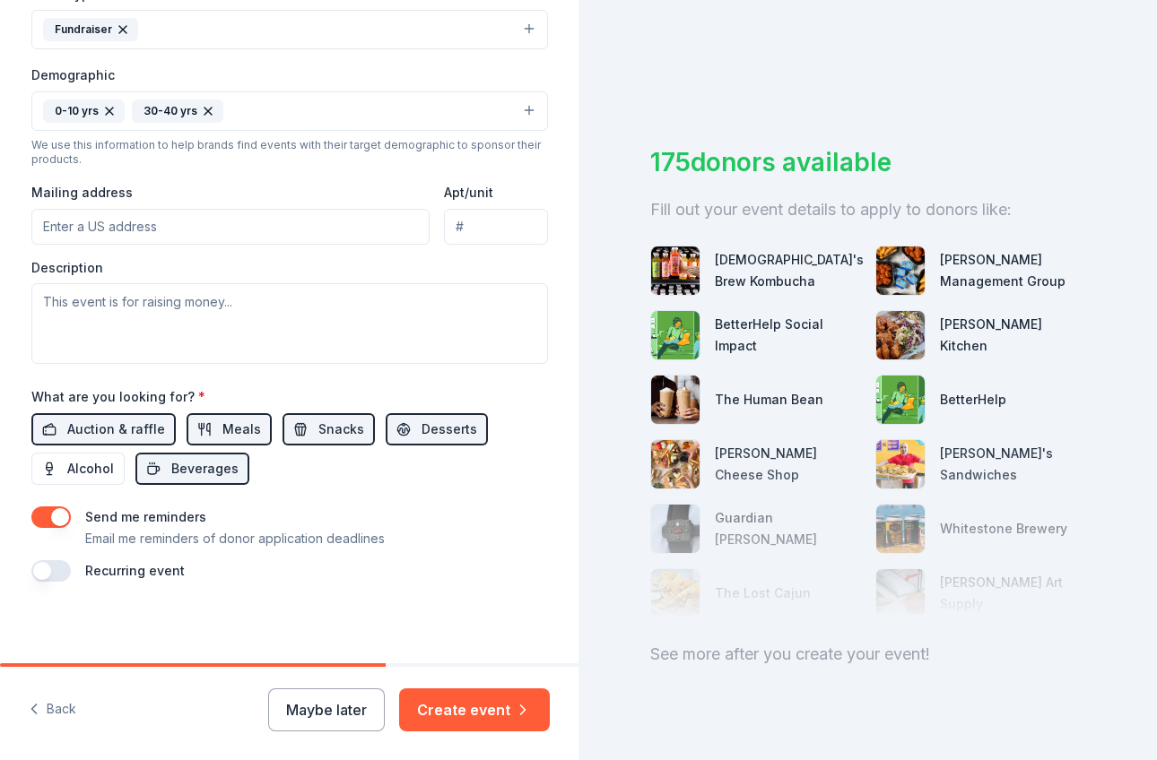
click at [50, 518] on button "button" at bounding box center [50, 518] width 39 height 22
click at [487, 707] on button "Create event" at bounding box center [474, 710] width 151 height 43
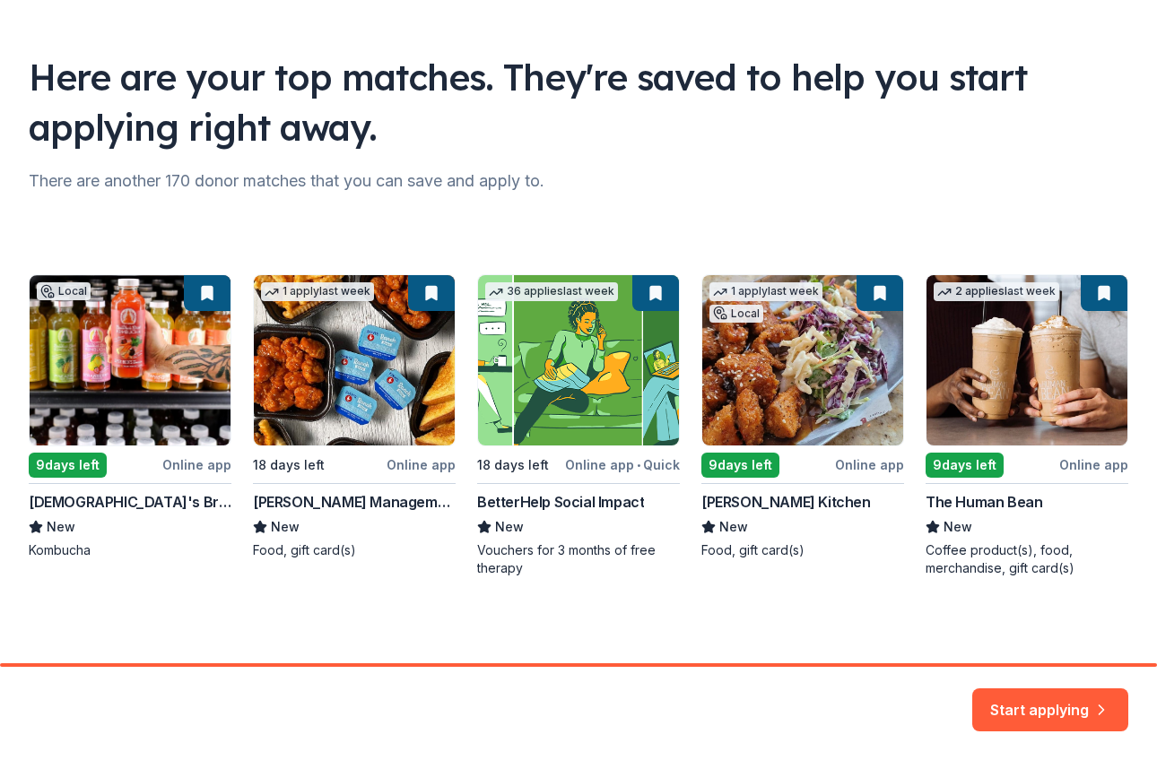
scroll to position [91, 0]
click at [1035, 705] on button "Start applying" at bounding box center [1050, 699] width 156 height 43
click at [878, 685] on div "Start applying" at bounding box center [578, 713] width 1157 height 93
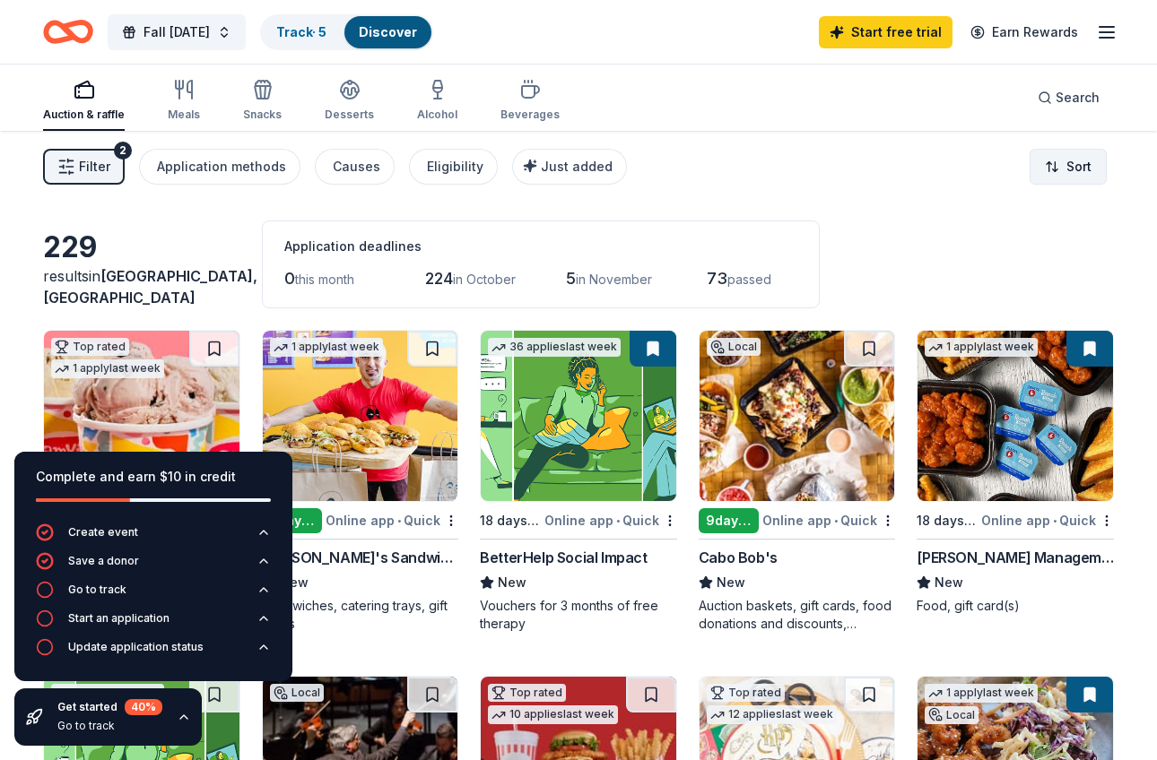
click at [1073, 177] on html "Fall [DATE] Track · 5 Discover Start free trial Earn Rewards Auction & raffle M…" at bounding box center [578, 380] width 1157 height 760
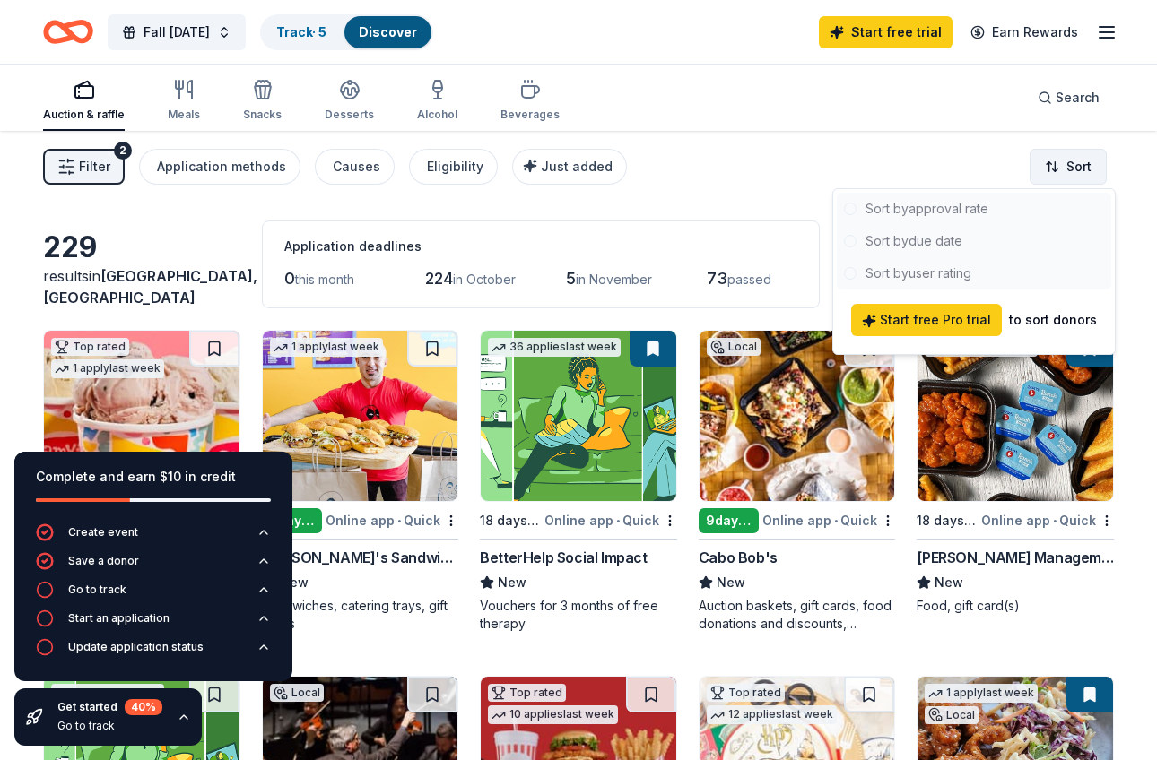
click at [1073, 177] on html "Fall [DATE] Track · 5 Discover Start free trial Earn Rewards Auction & raffle M…" at bounding box center [578, 380] width 1157 height 760
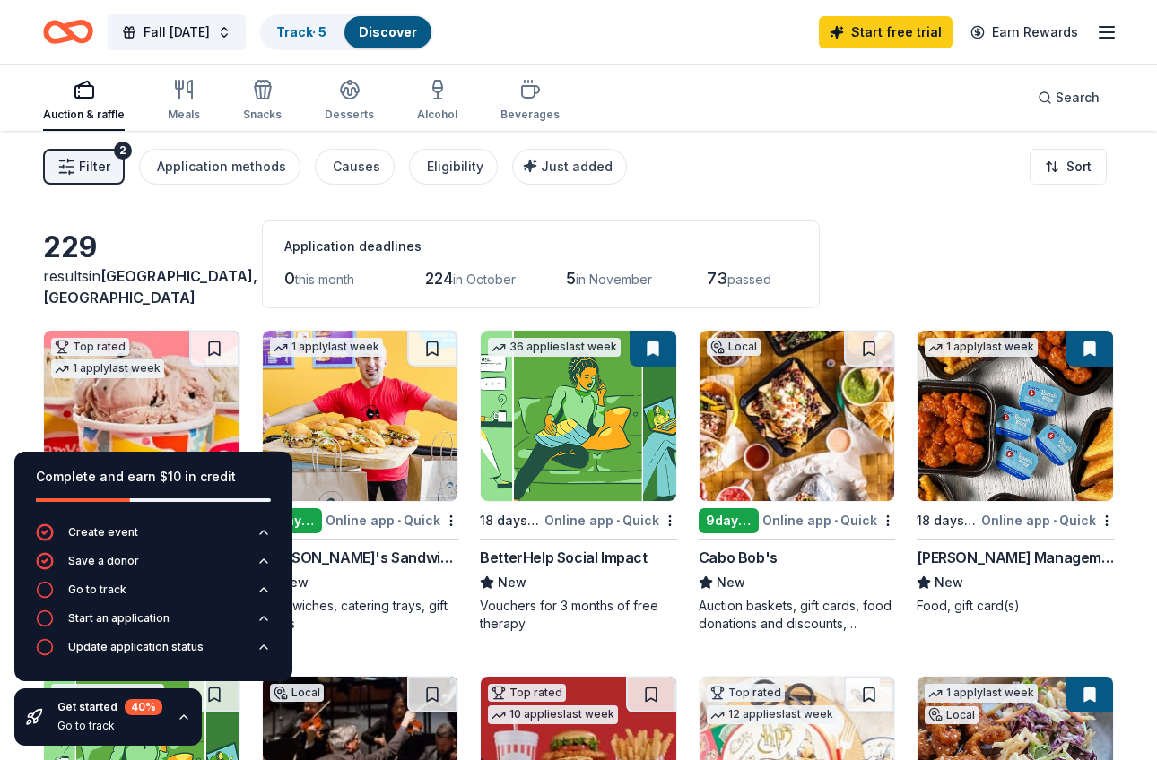
click at [204, 106] on div "Auction & raffle Meals Snacks Desserts Alcohol Beverages" at bounding box center [301, 101] width 516 height 59
click at [184, 95] on icon "button" at bounding box center [184, 90] width 22 height 22
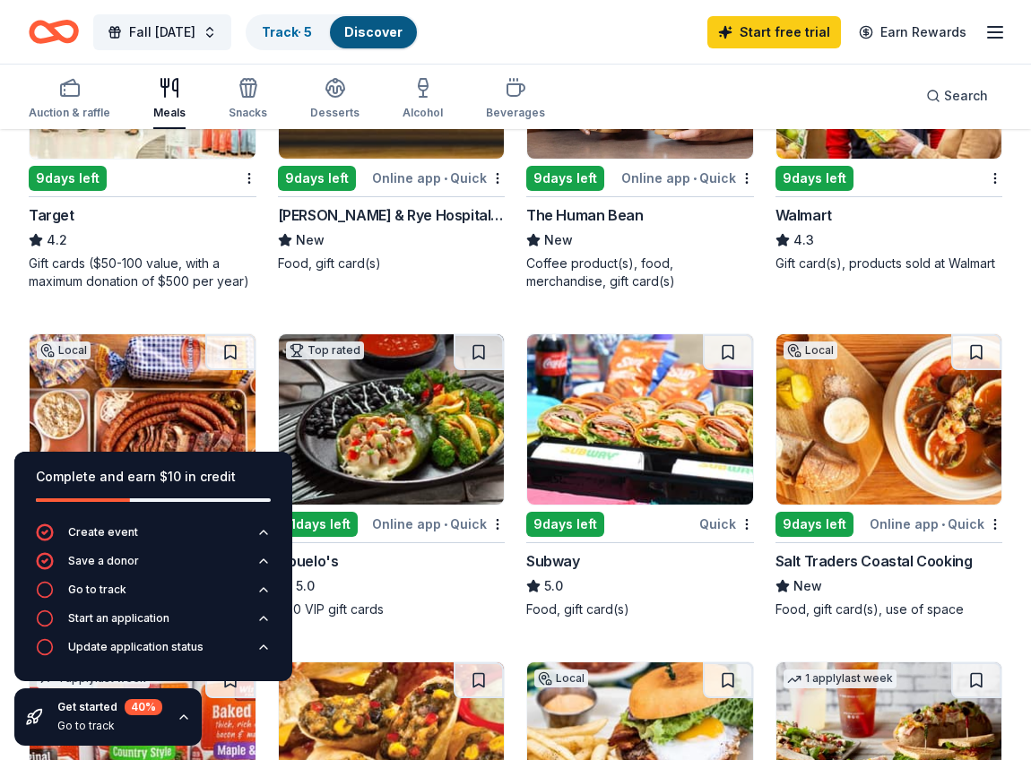
scroll to position [1017, 0]
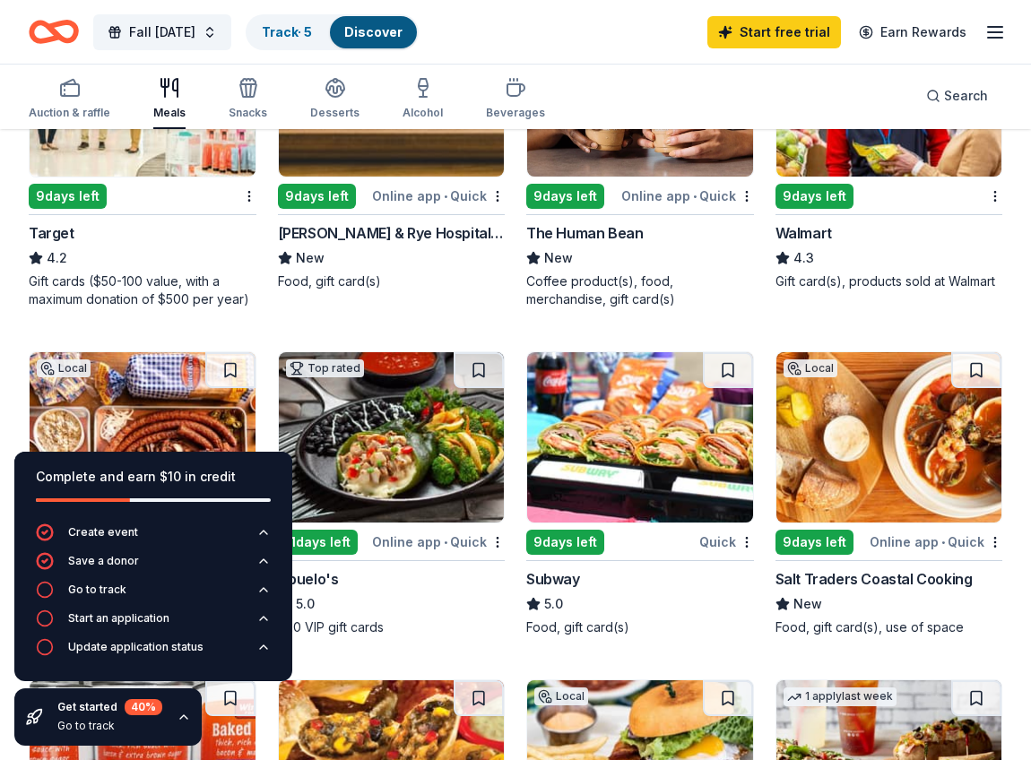
click at [794, 256] on span "4.3" at bounding box center [804, 258] width 21 height 22
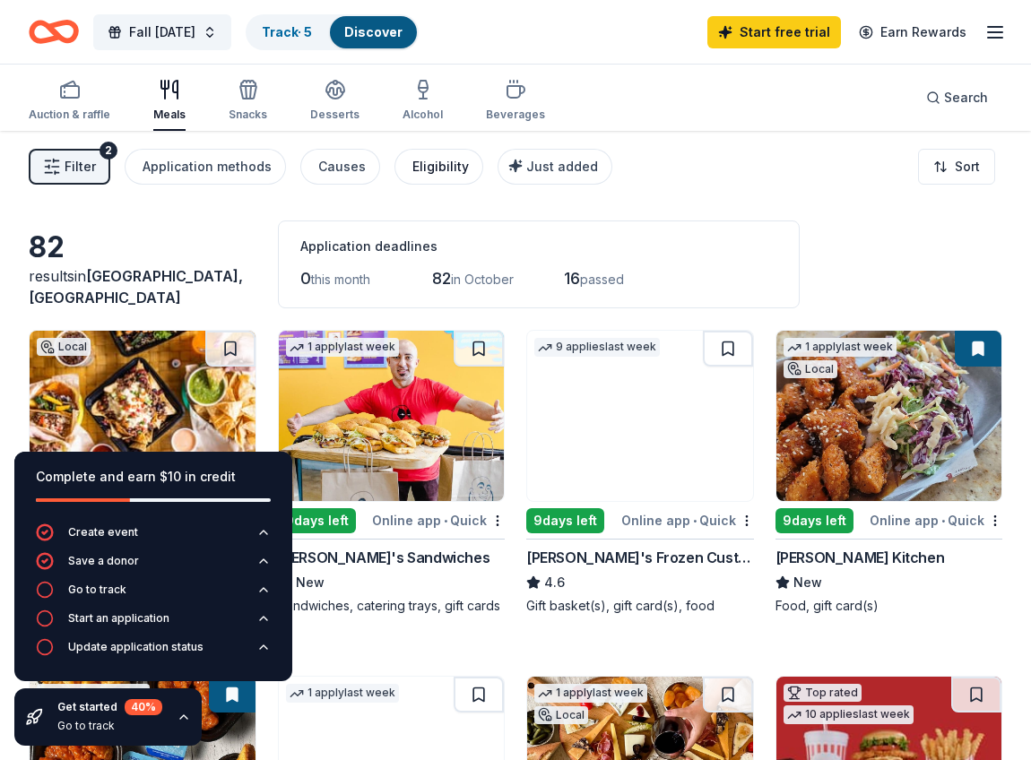
scroll to position [0, 0]
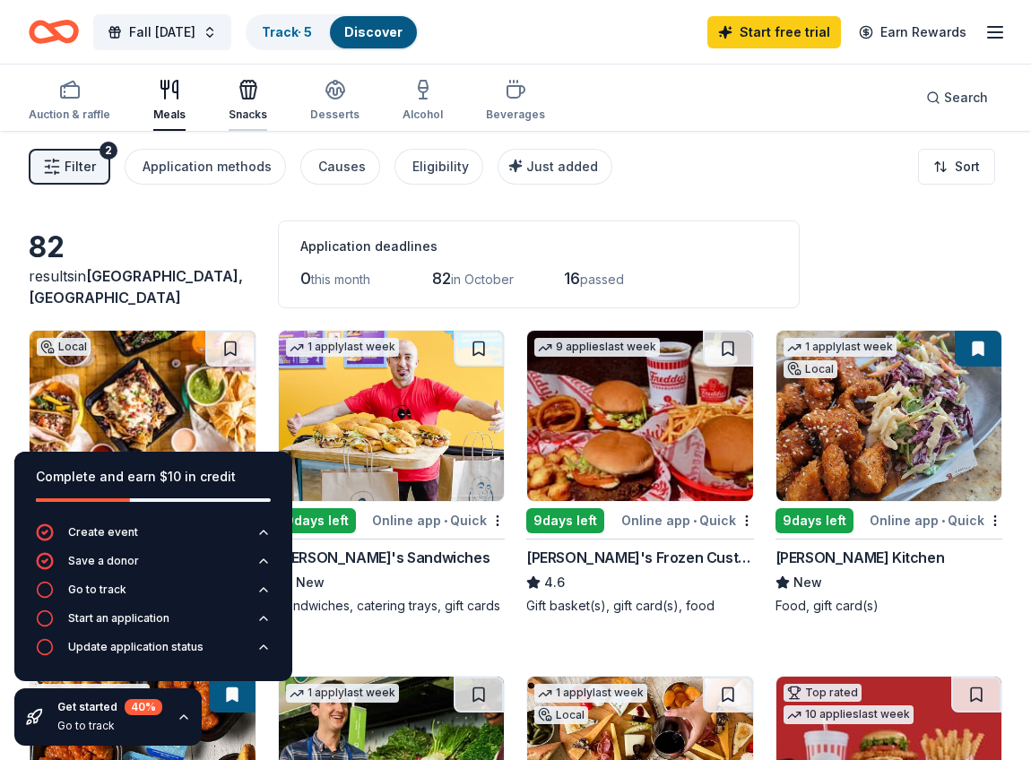
click at [259, 97] on div "button" at bounding box center [248, 90] width 39 height 22
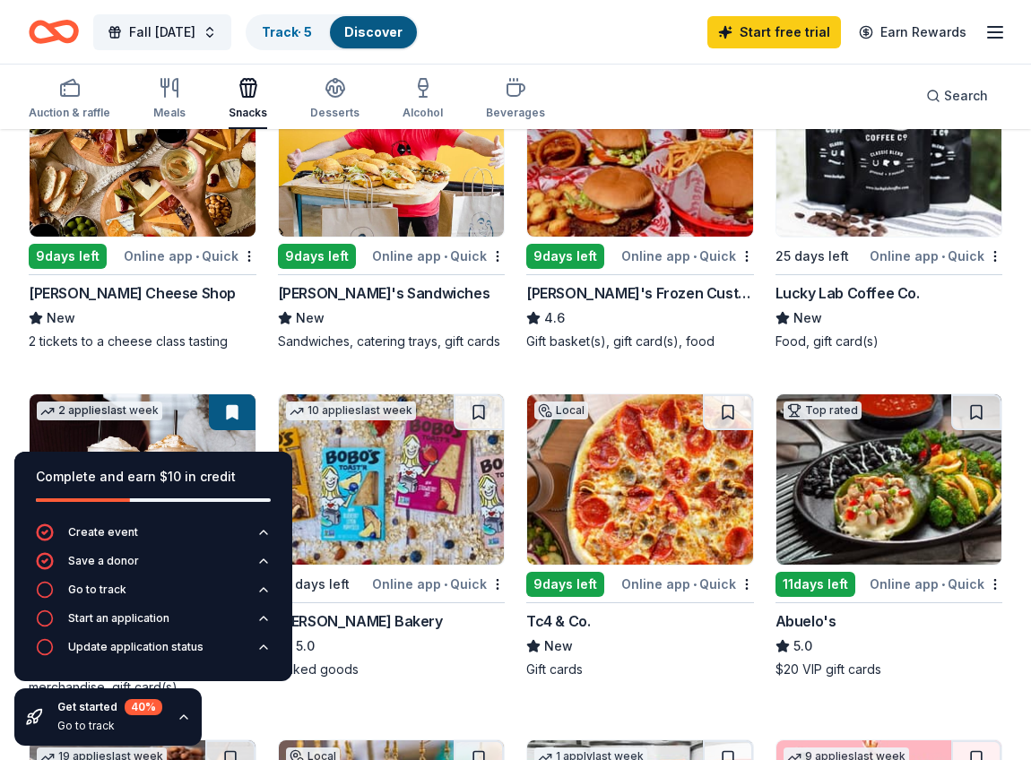
scroll to position [43, 0]
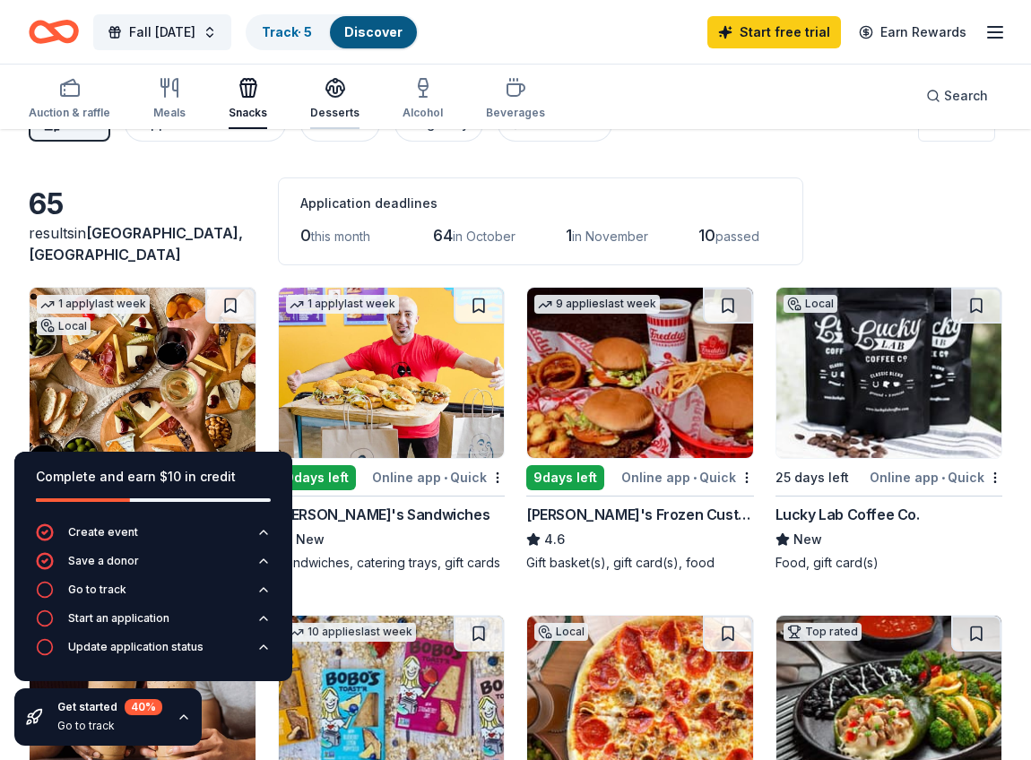
click at [335, 113] on div "Desserts" at bounding box center [334, 113] width 49 height 14
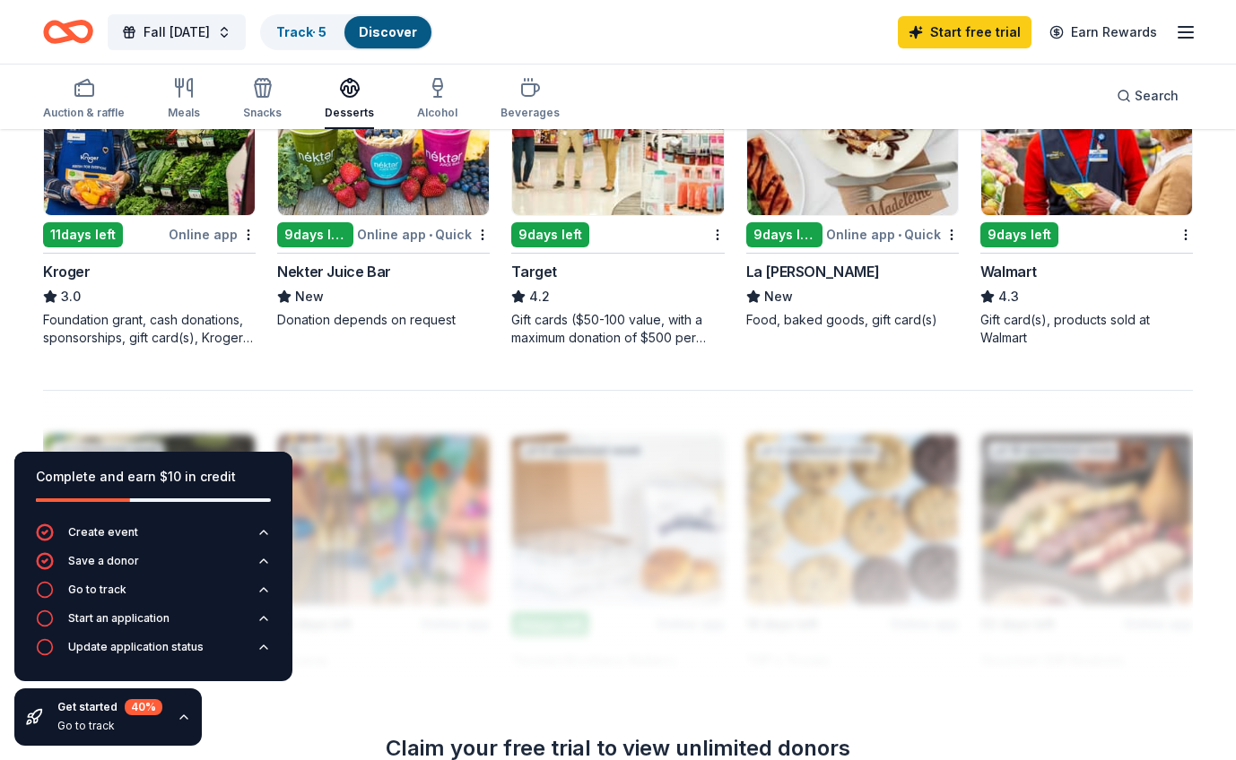
scroll to position [789, 0]
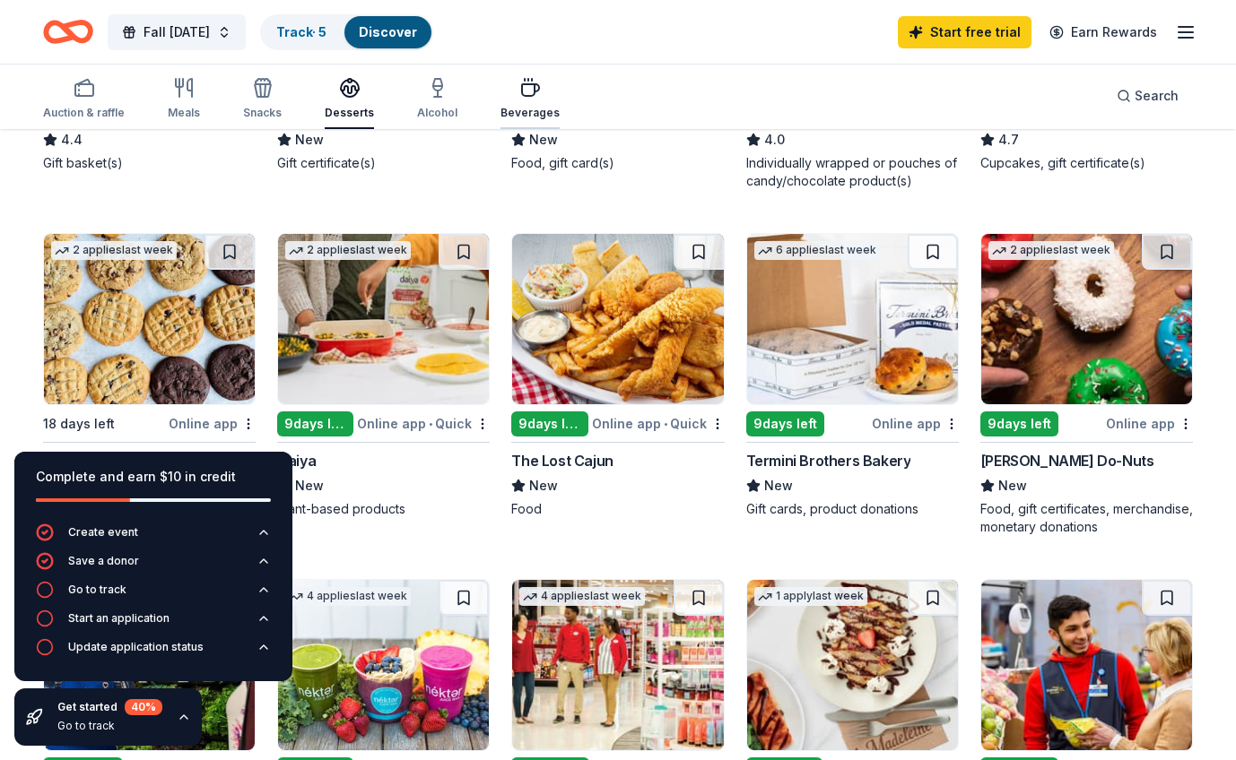
click at [503, 107] on div "Beverages" at bounding box center [529, 113] width 59 height 14
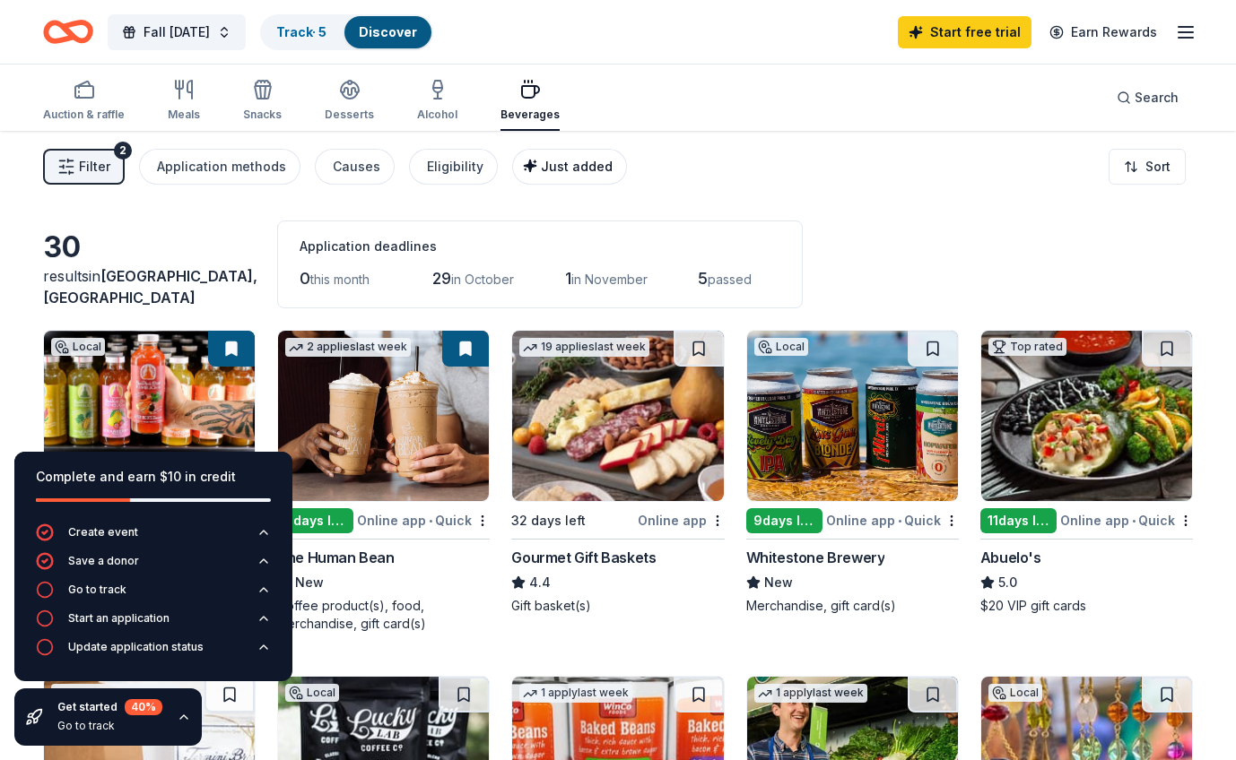
click at [542, 172] on span "Just added" at bounding box center [577, 166] width 72 height 15
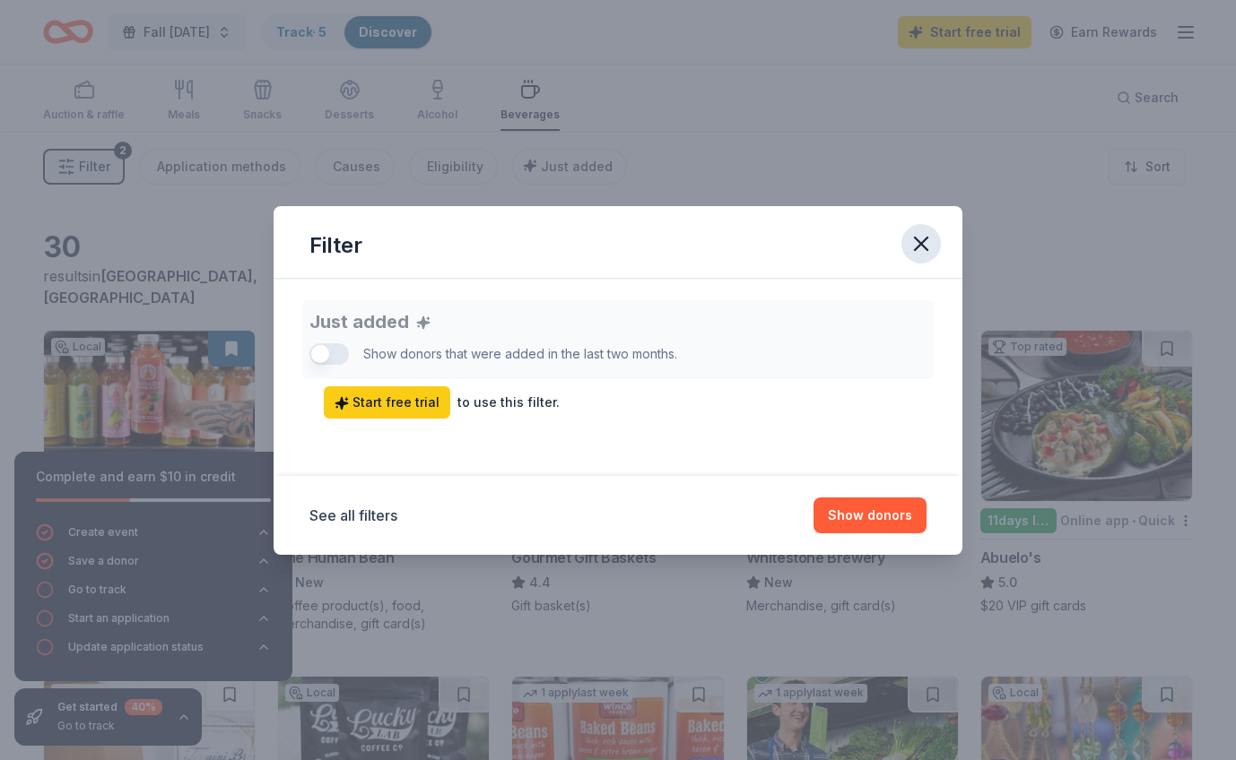
click at [918, 248] on icon "button" at bounding box center [920, 243] width 25 height 25
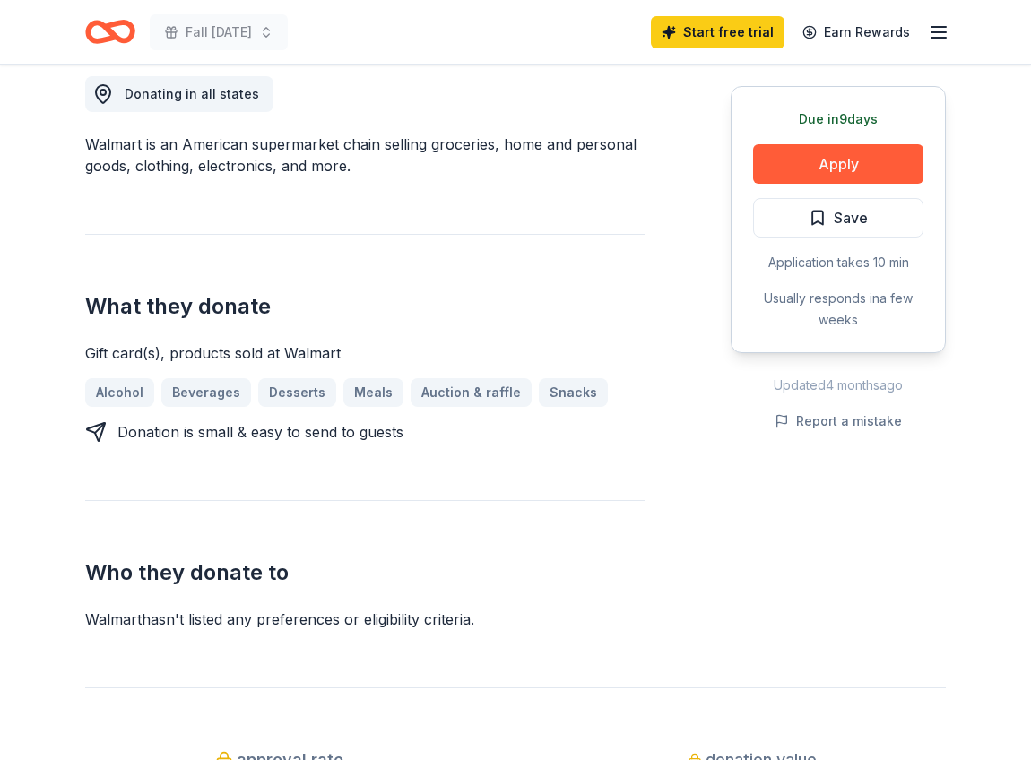
scroll to position [508, 0]
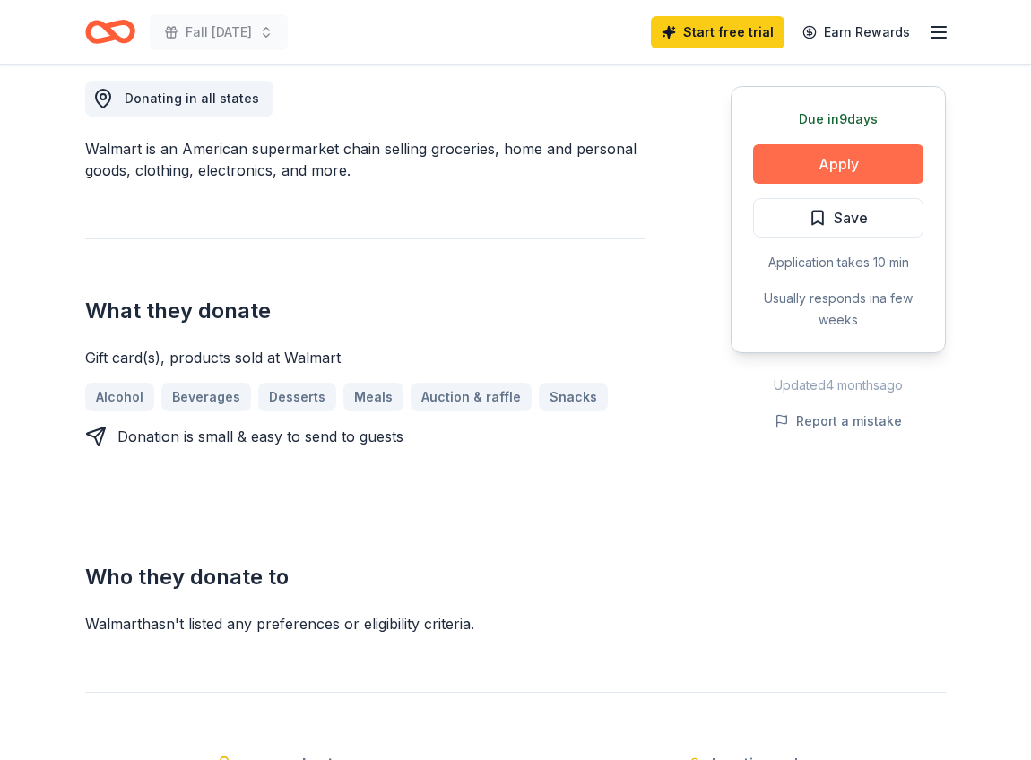
click at [846, 164] on button "Apply" at bounding box center [838, 163] width 170 height 39
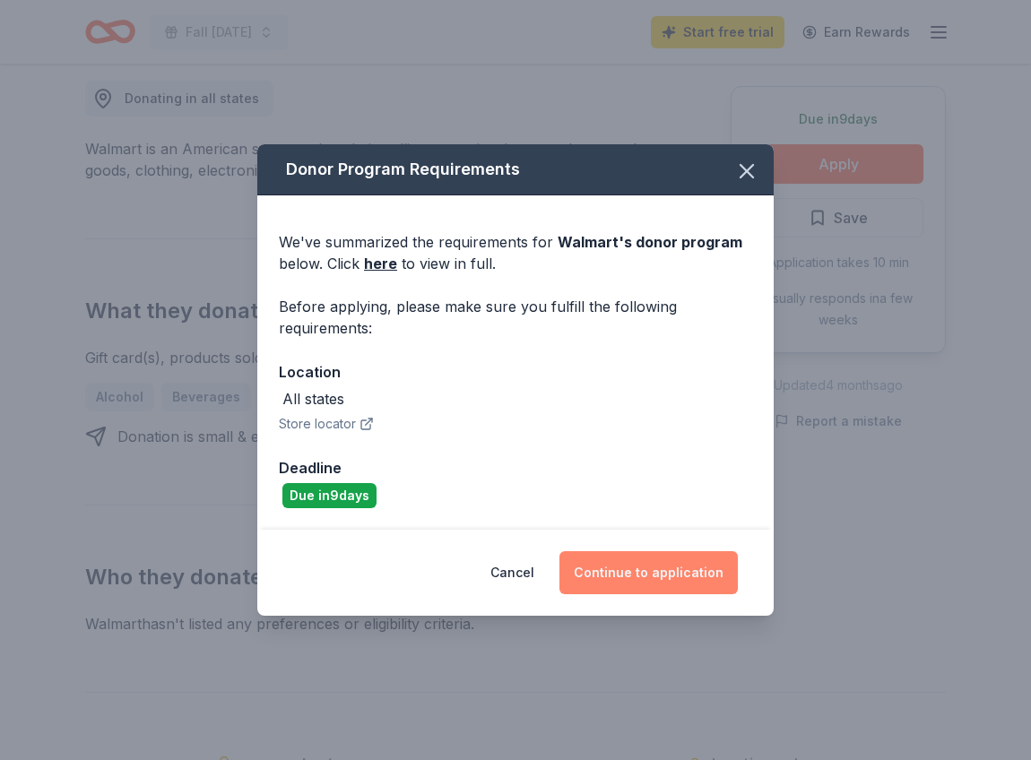
click at [664, 582] on button "Continue to application" at bounding box center [649, 572] width 178 height 43
